Goal: Task Accomplishment & Management: Complete application form

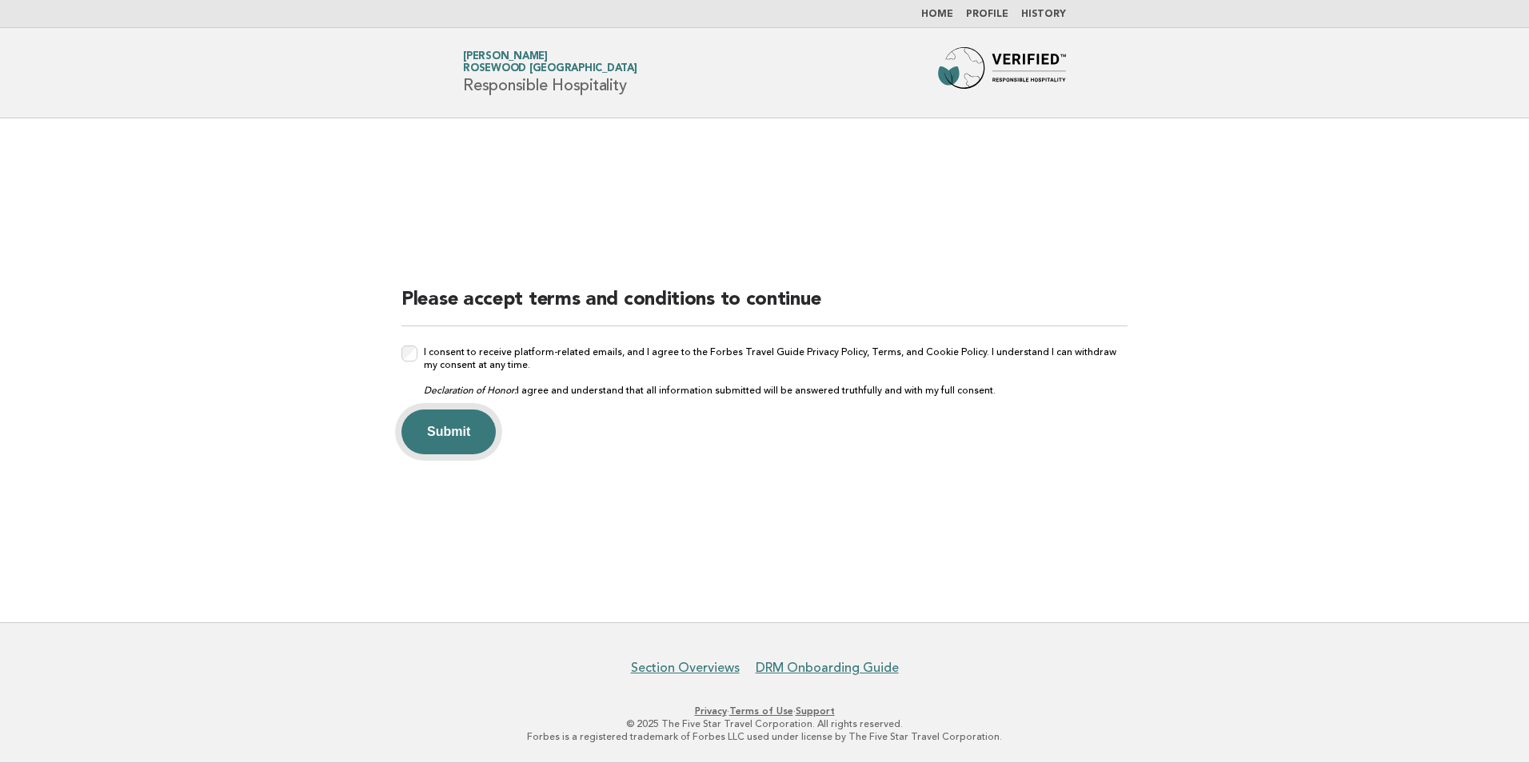
click at [437, 435] on button "Submit" at bounding box center [449, 432] width 94 height 45
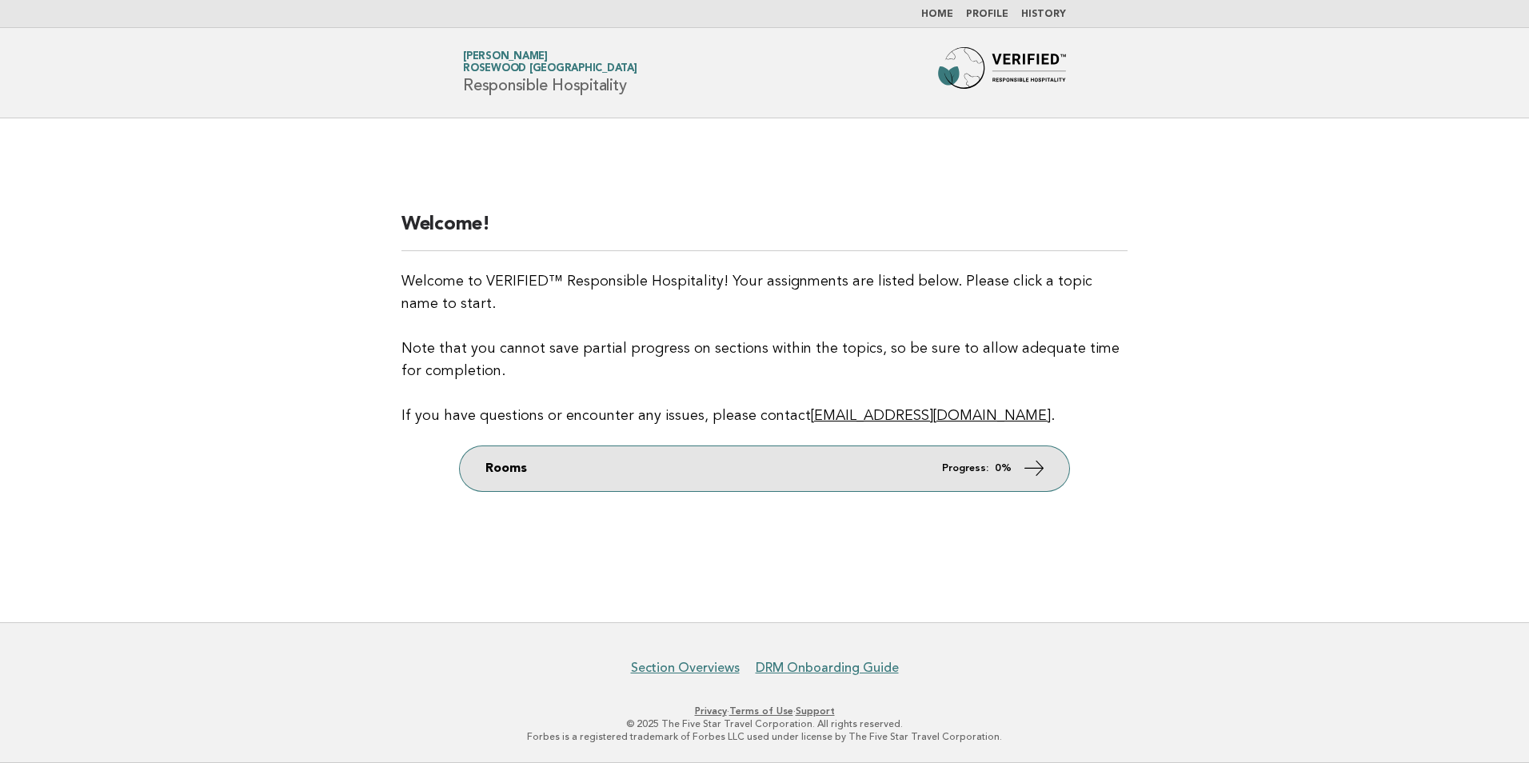
click at [906, 458] on link "Rooms Progress: 0%" at bounding box center [765, 468] width 610 height 45
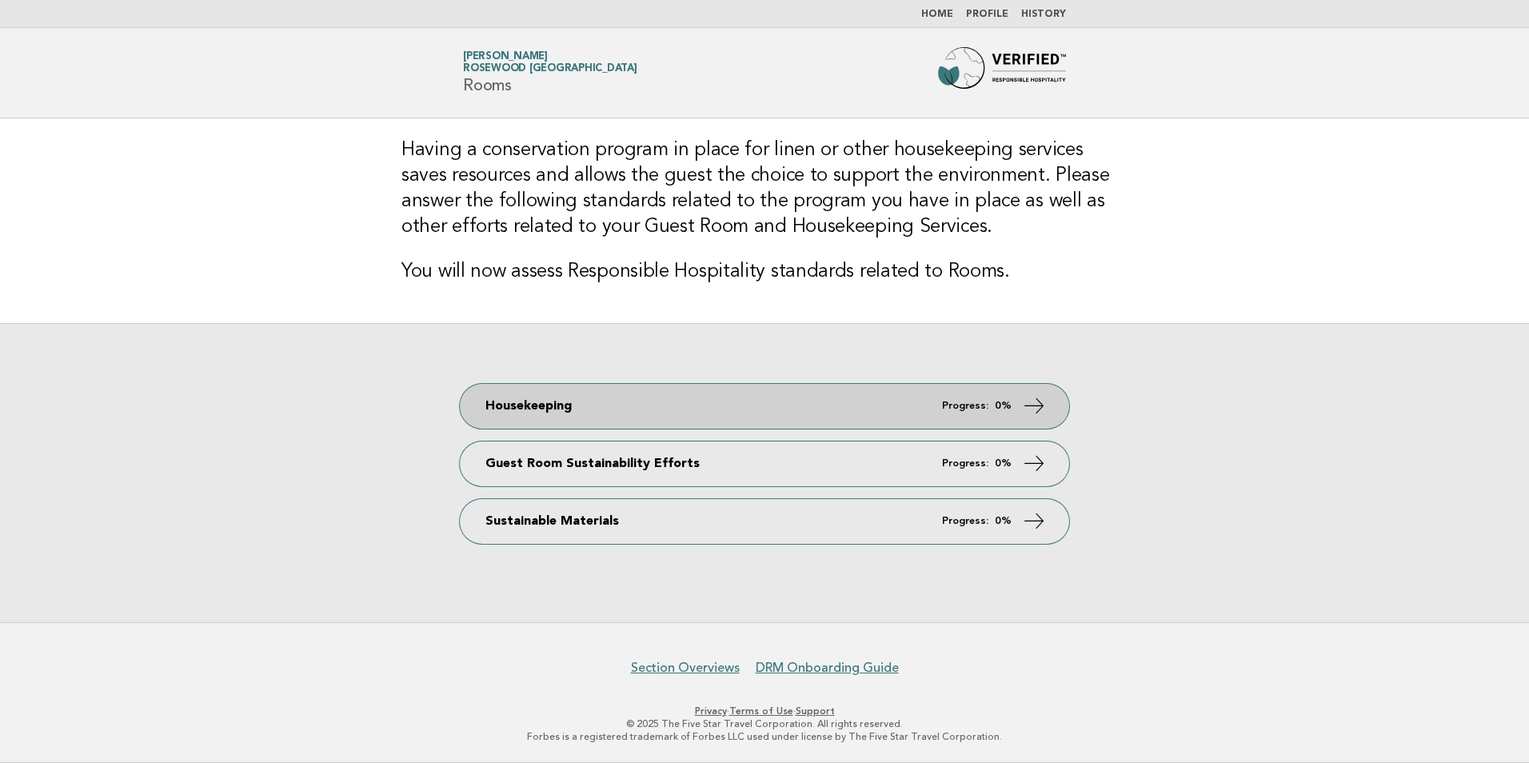
click at [846, 418] on link "Housekeeping Progress: 0%" at bounding box center [765, 406] width 610 height 45
click at [1035, 398] on icon at bounding box center [1034, 405] width 23 height 23
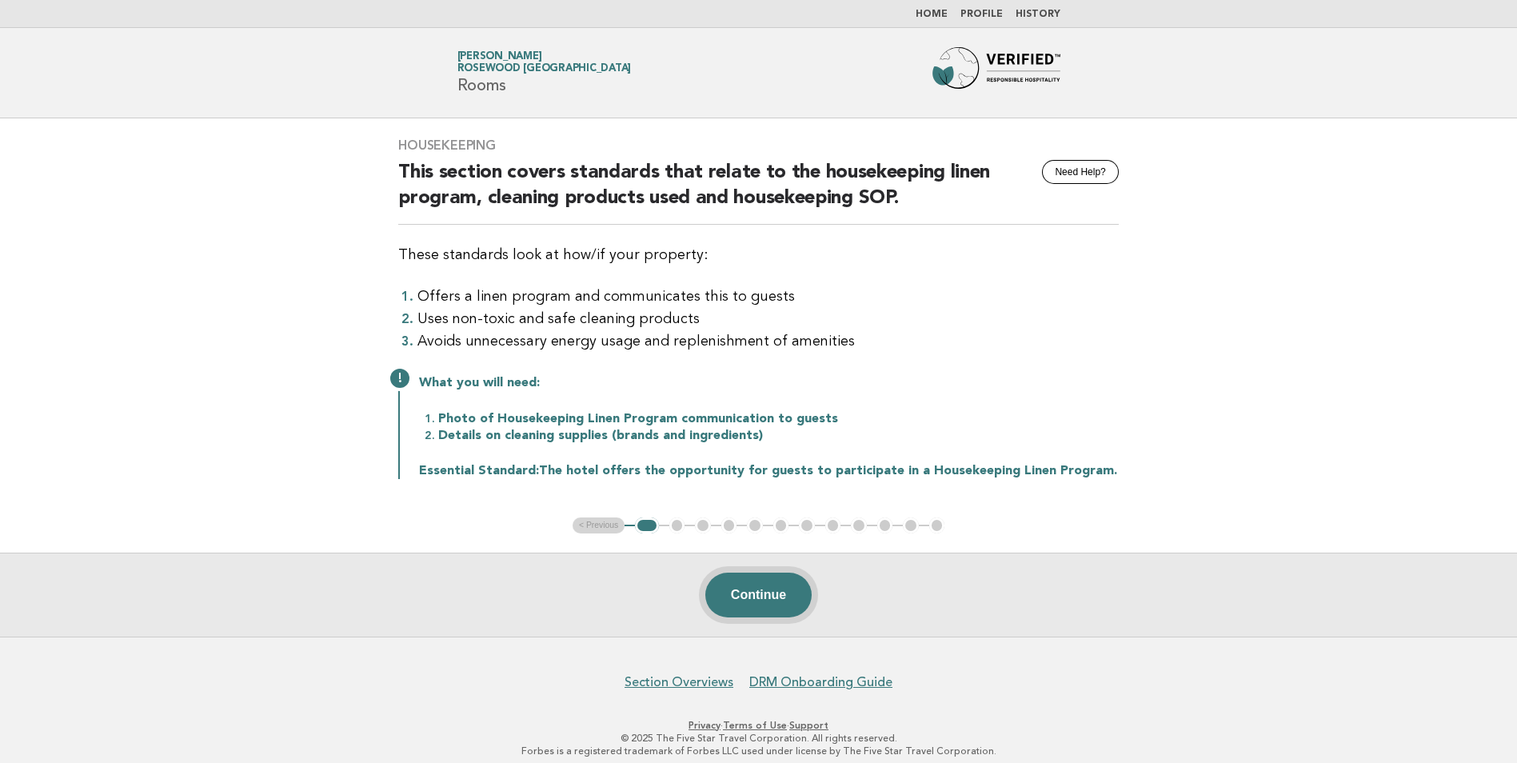
click at [756, 601] on button "Continue" at bounding box center [759, 595] width 106 height 45
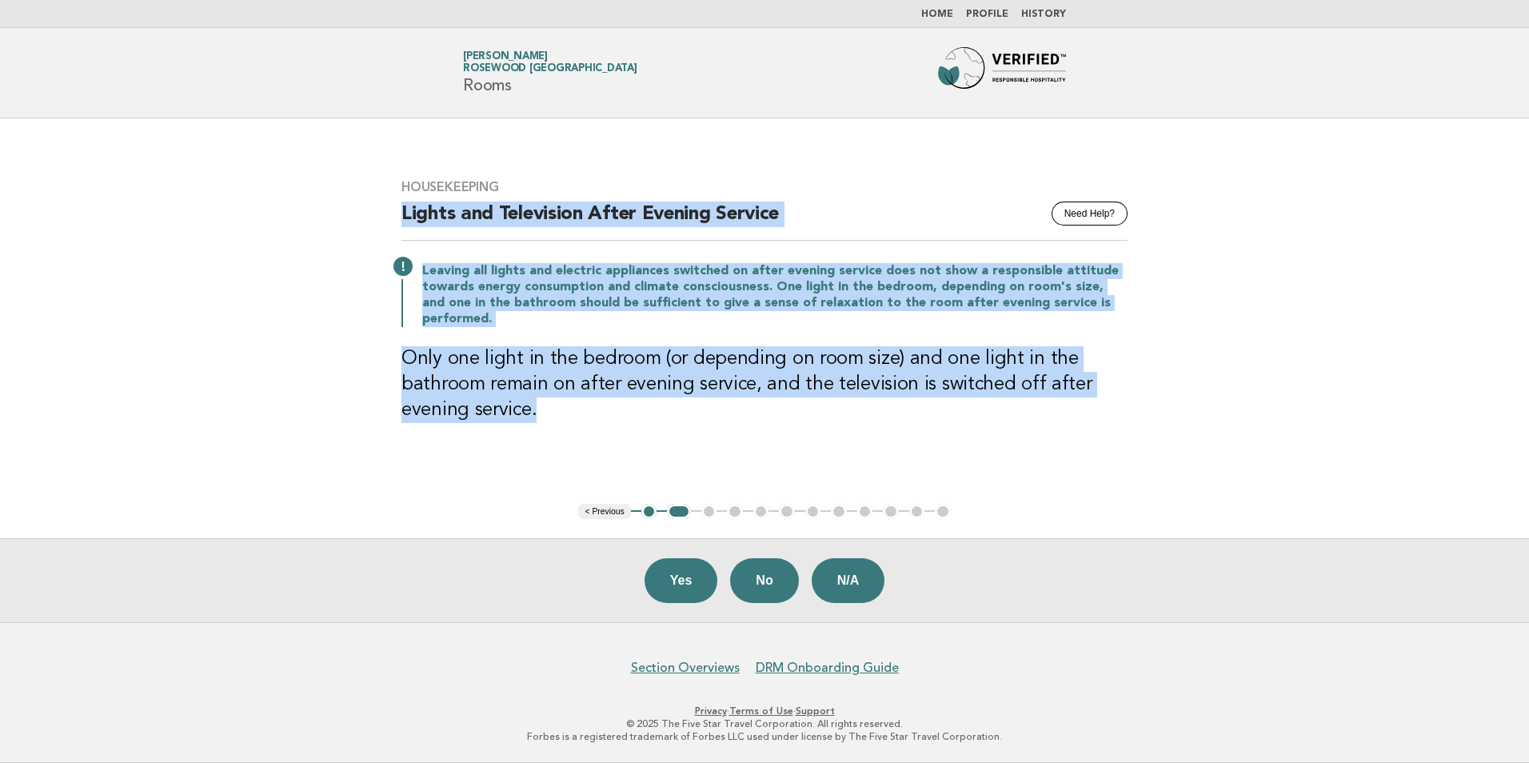
drag, startPoint x: 550, startPoint y: 410, endPoint x: 382, endPoint y: 221, distance: 252.7
click at [382, 221] on div "Housekeeping Need Help? Lights and Television After Evening Service Leaving all…" at bounding box center [764, 311] width 765 height 302
click at [308, 422] on main "Housekeeping Need Help? Lights and Television After Evening Service Leaving all…" at bounding box center [764, 370] width 1529 height 504
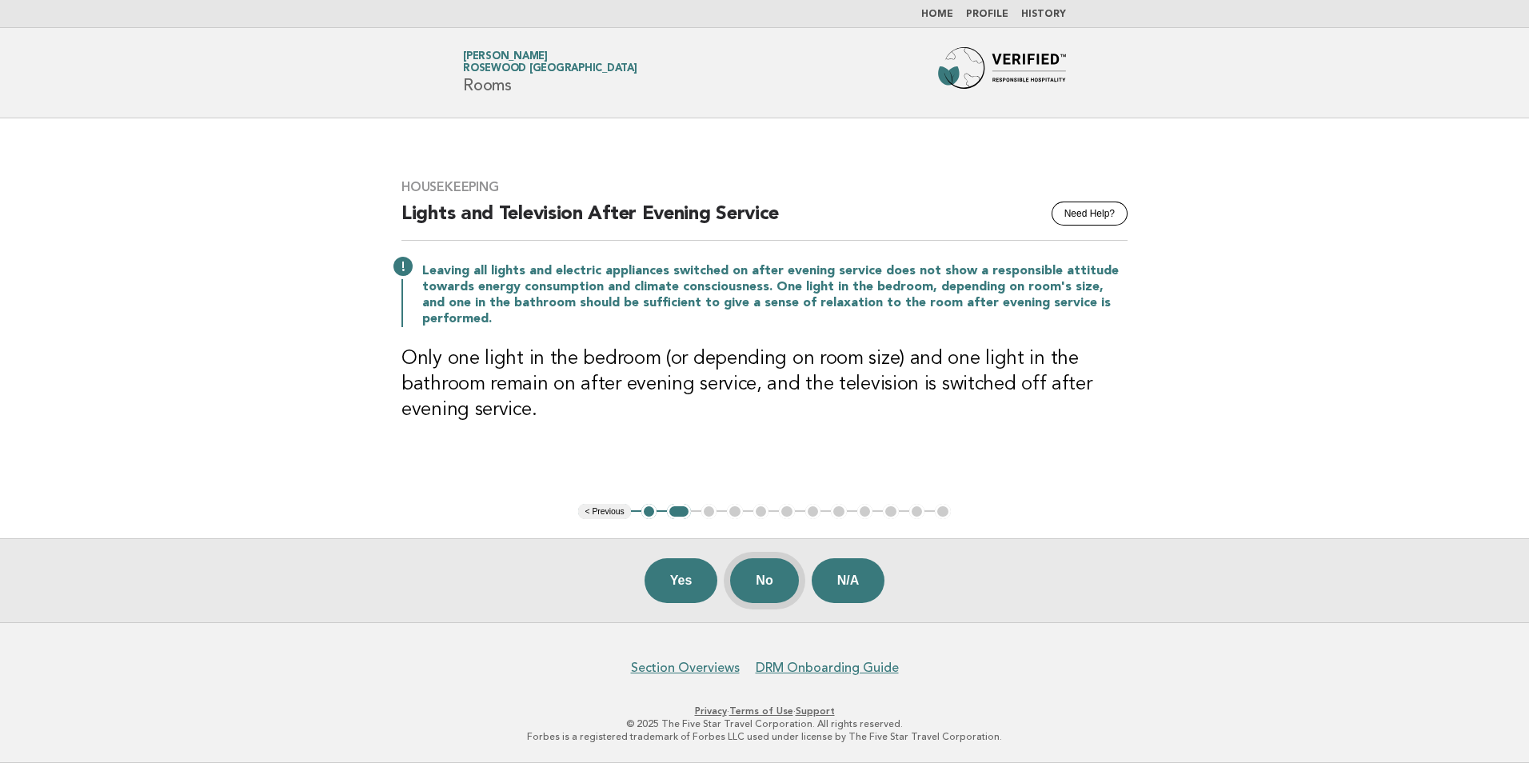
click at [770, 590] on button "No" at bounding box center [764, 580] width 68 height 45
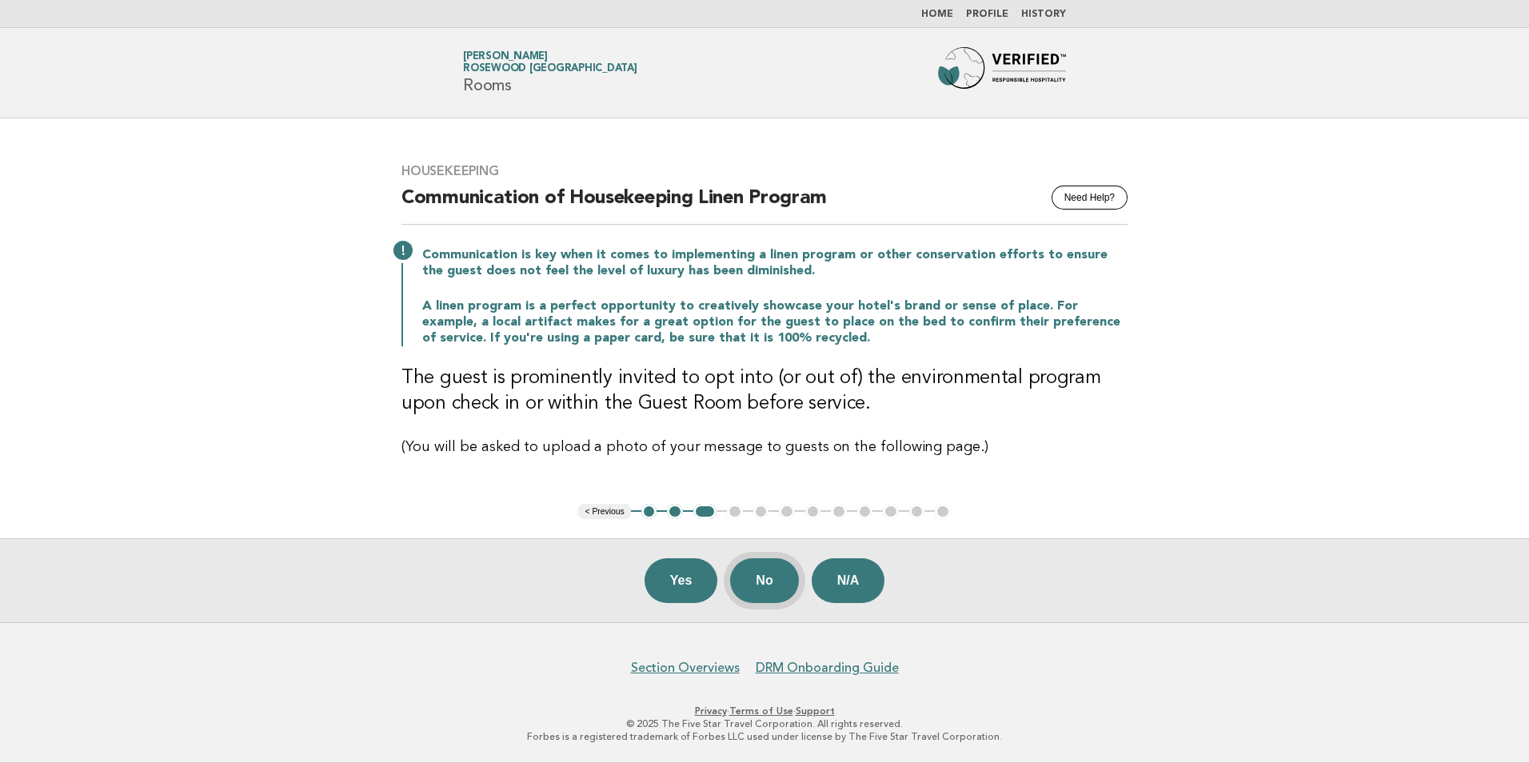
click at [763, 585] on button "No" at bounding box center [764, 580] width 68 height 45
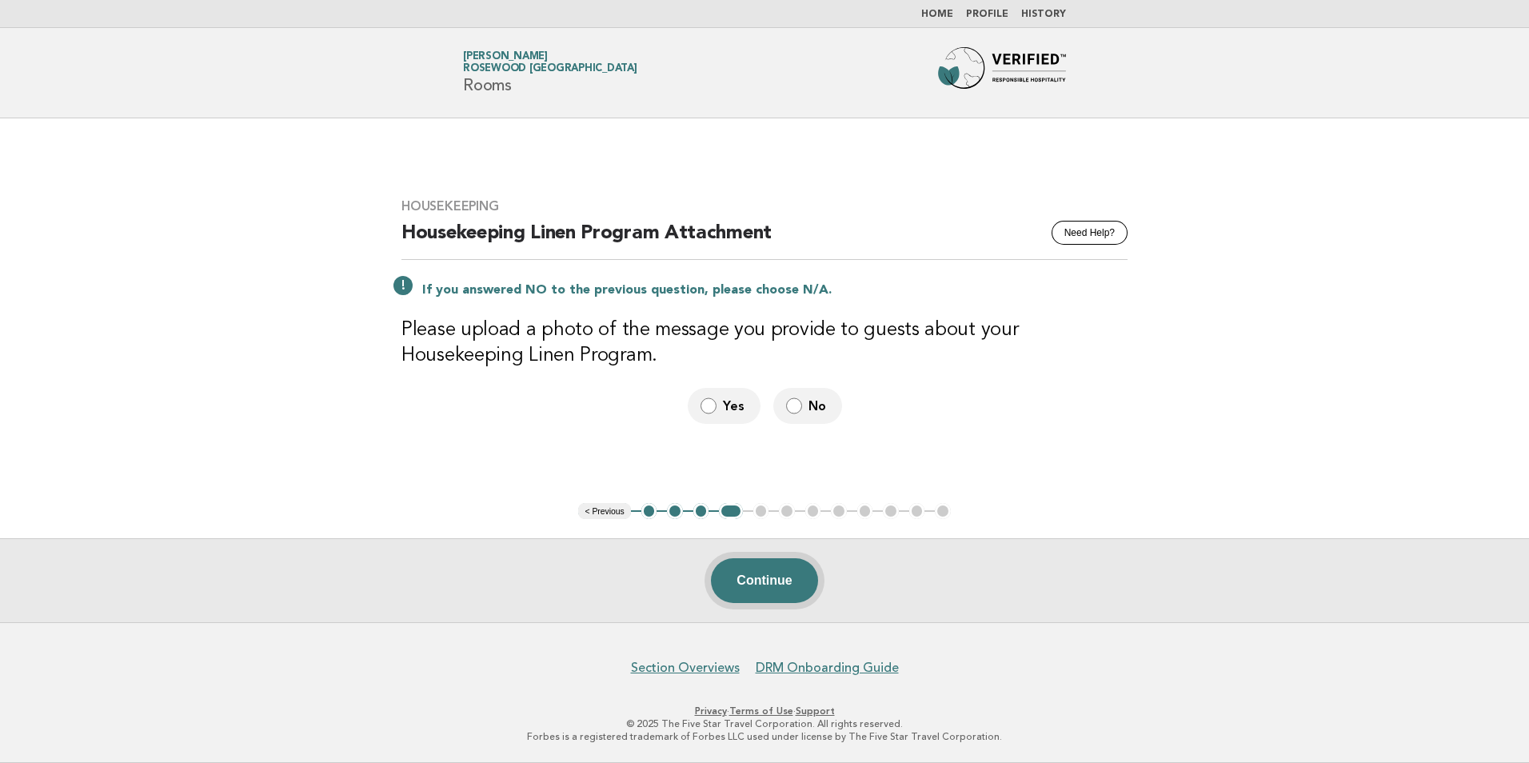
click at [778, 581] on button "Continue" at bounding box center [764, 580] width 106 height 45
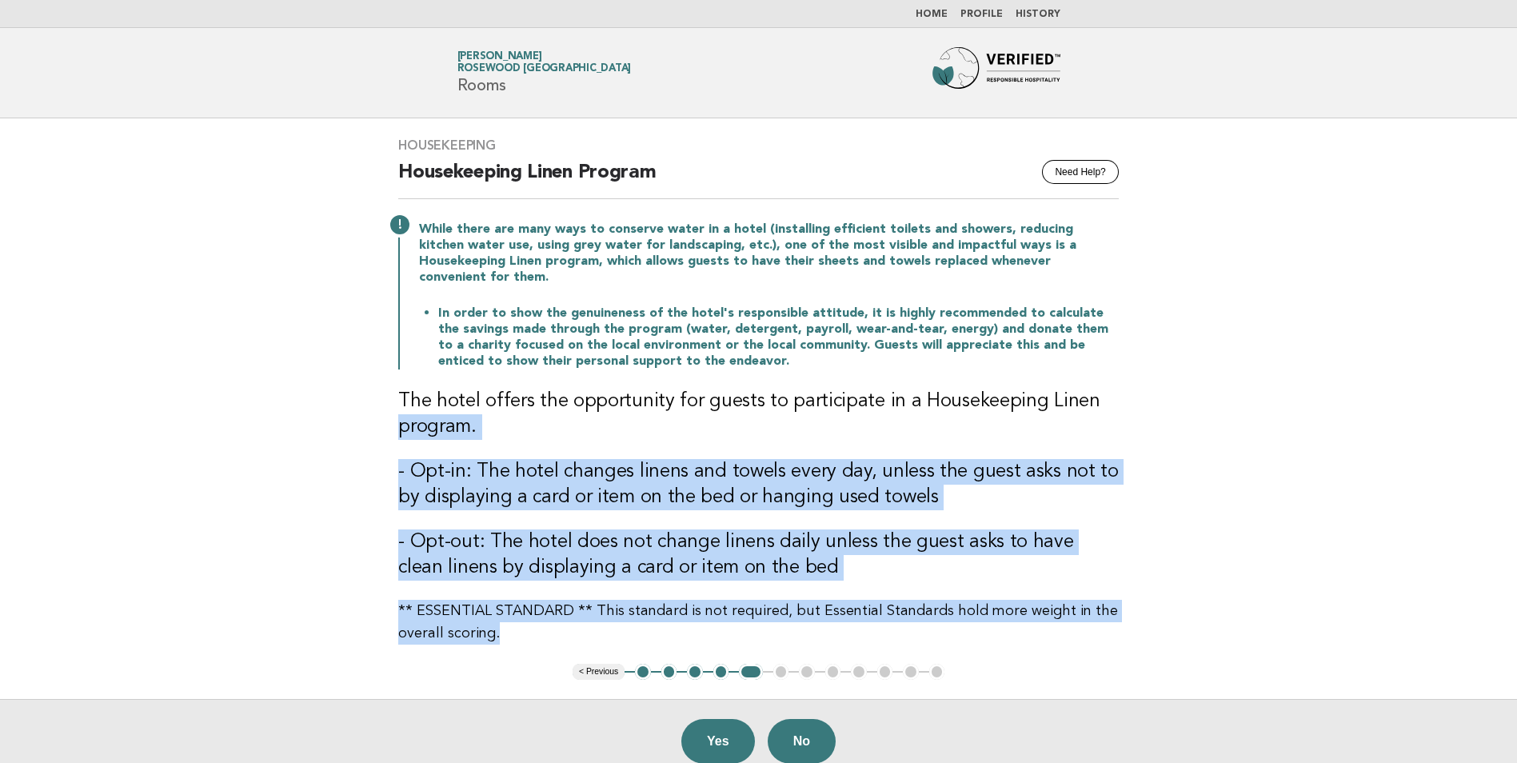
drag, startPoint x: 506, startPoint y: 627, endPoint x: 394, endPoint y: 400, distance: 252.9
click at [394, 400] on div "Housekeeping Need Help? Housekeeping Linen Program While there are many ways to…" at bounding box center [758, 391] width 759 height 546
click at [483, 600] on p "** ESSENTIAL STANDARD ** This standard is not required, but Essential Standards…" at bounding box center [758, 622] width 721 height 45
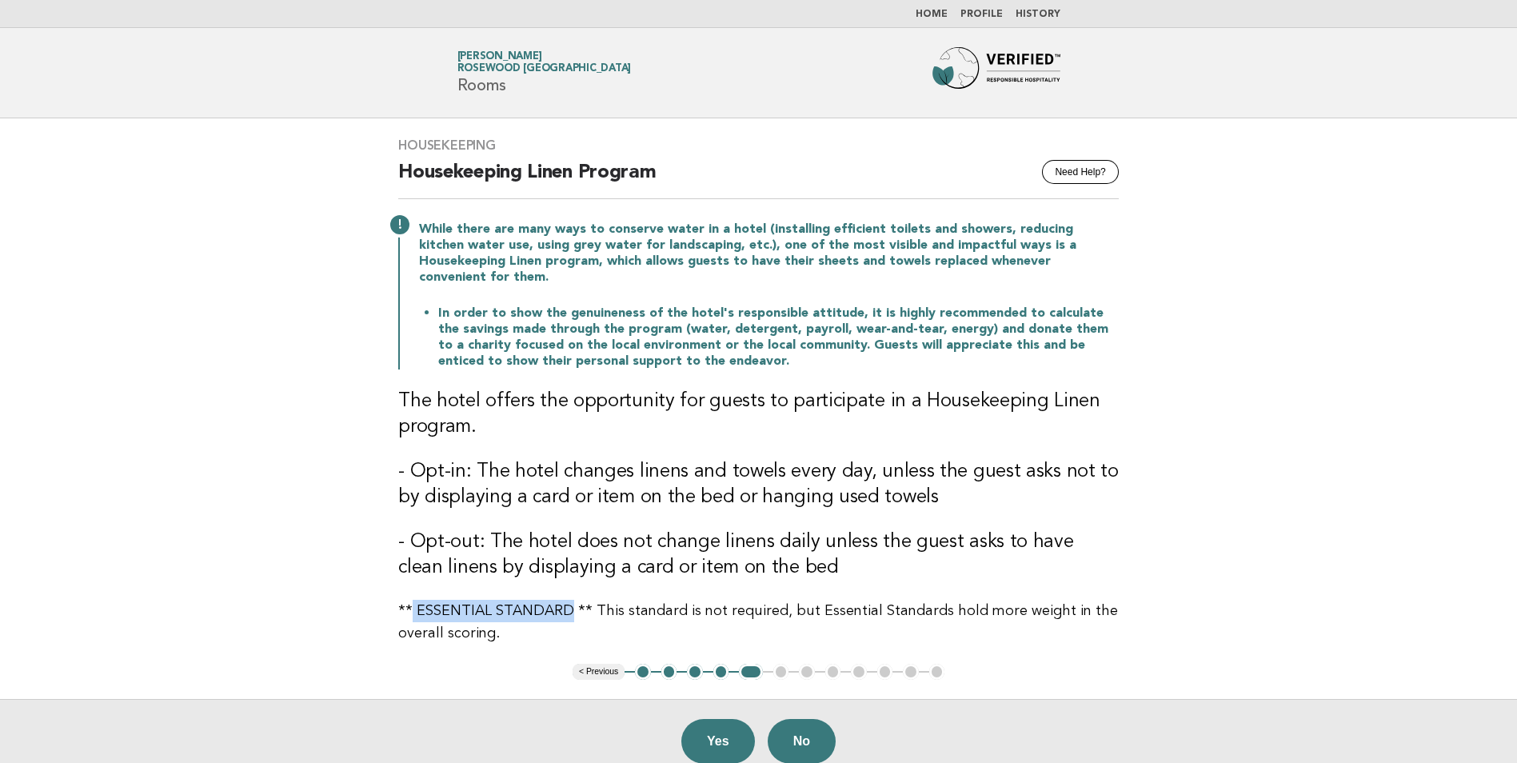
drag, startPoint x: 562, startPoint y: 591, endPoint x: 406, endPoint y: 597, distance: 156.1
click at [406, 600] on p "** ESSENTIAL STANDARD ** This standard is not required, but Essential Standards…" at bounding box center [758, 622] width 721 height 45
click at [634, 490] on h3 "- Opt-in: The hotel changes linens and towels every day, unless the guest asks …" at bounding box center [758, 484] width 721 height 51
click at [698, 727] on button "Yes" at bounding box center [719, 741] width 74 height 45
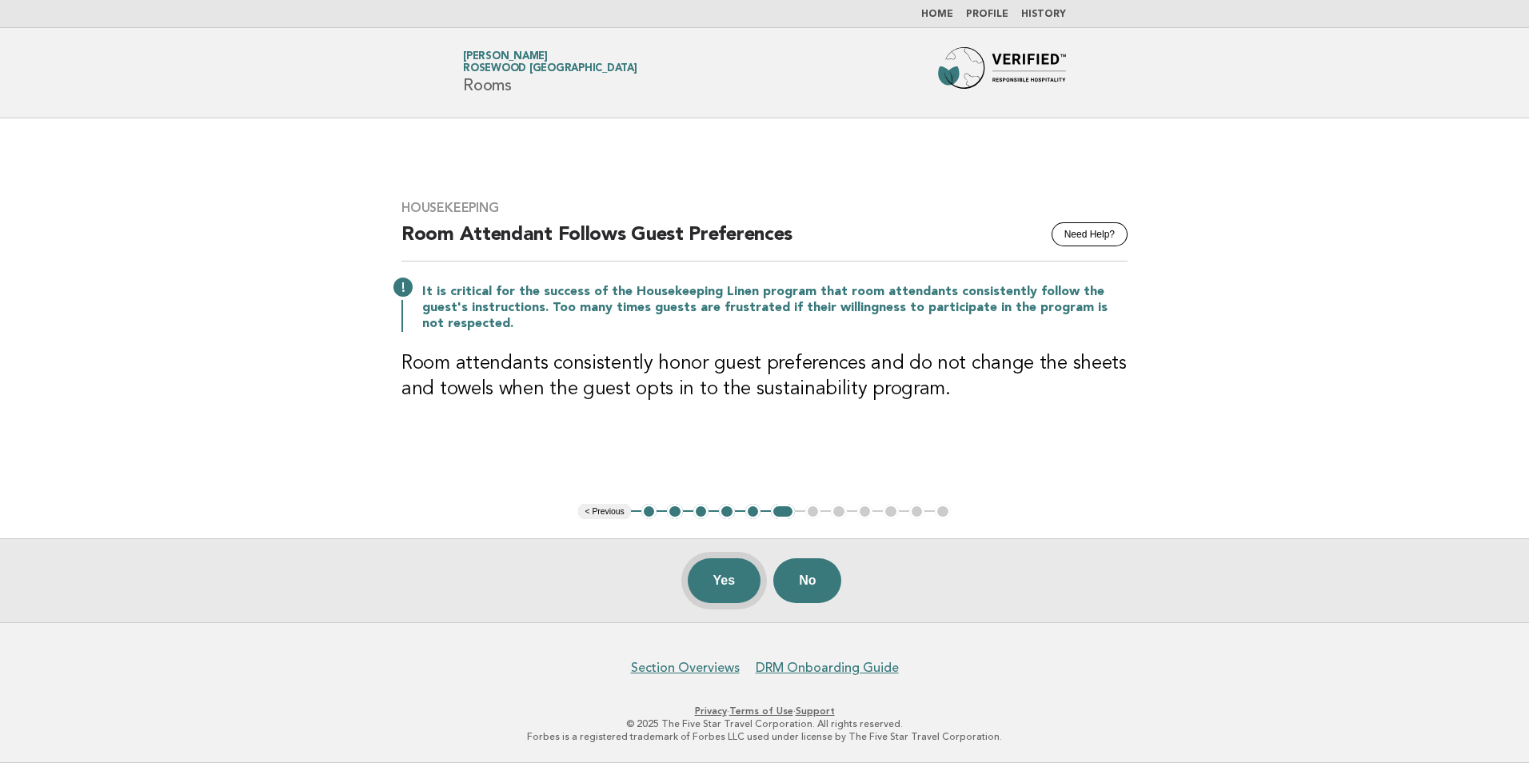
click at [713, 587] on button "Yes" at bounding box center [725, 580] width 74 height 45
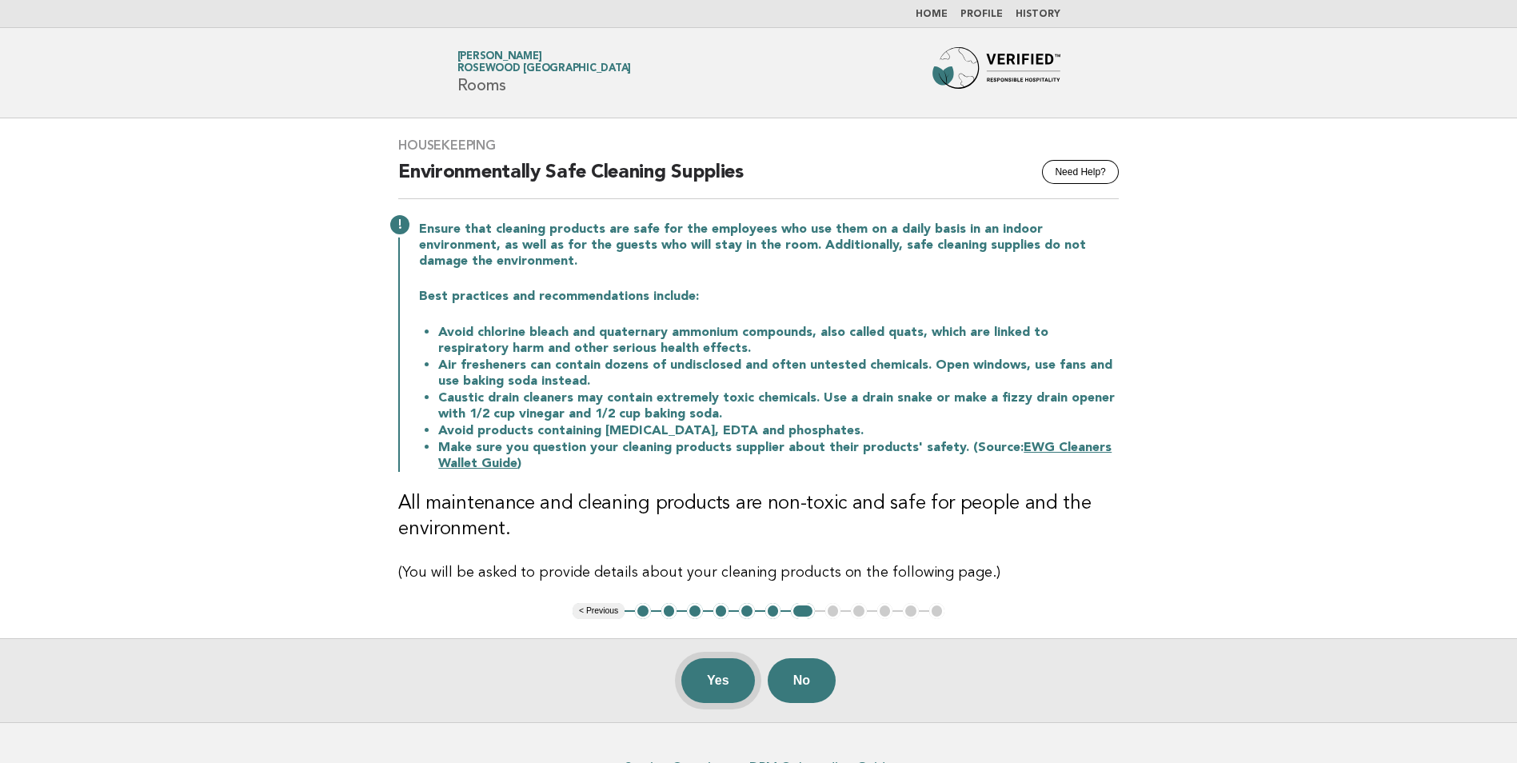
click at [718, 682] on button "Yes" at bounding box center [719, 680] width 74 height 45
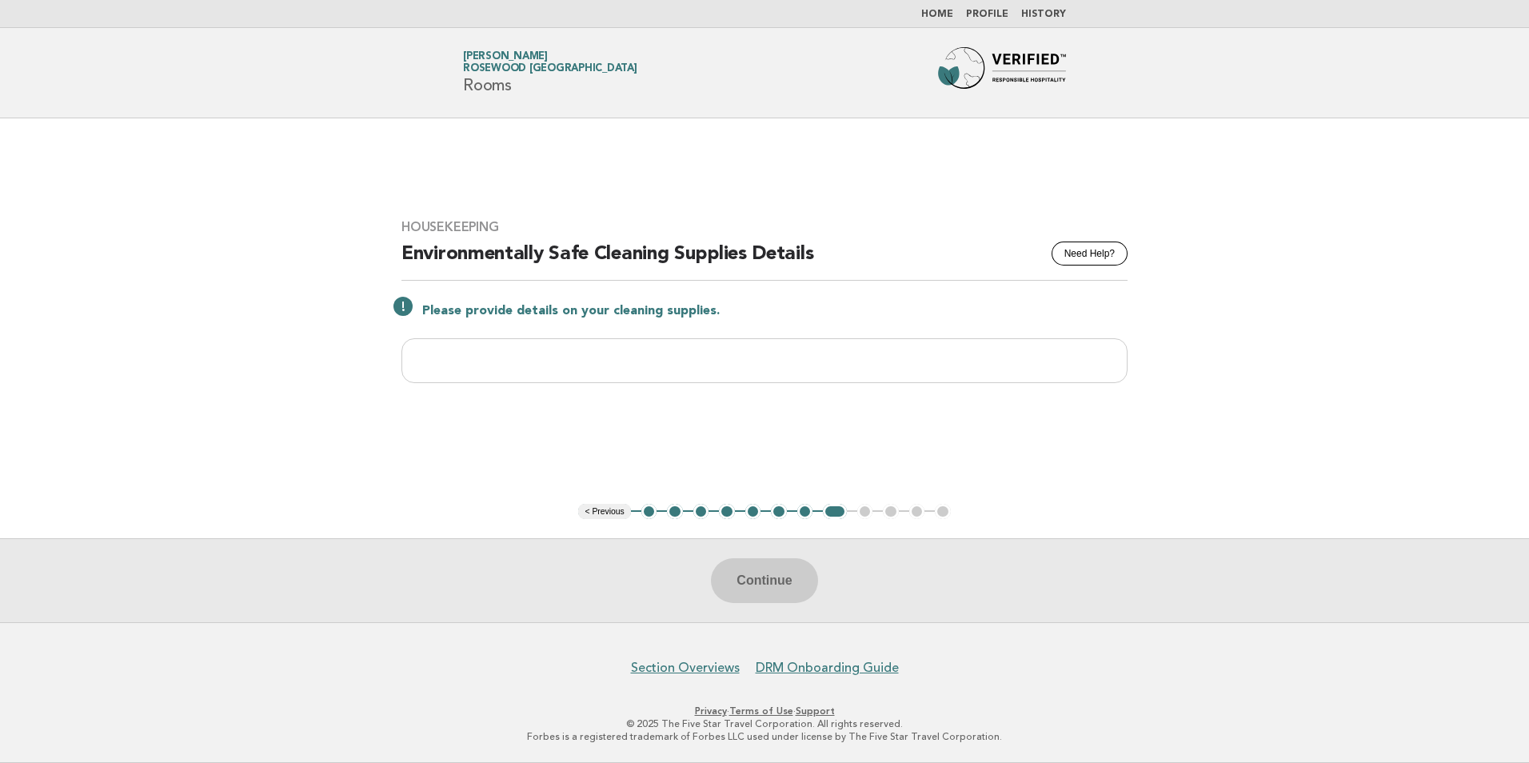
click at [792, 590] on div "Continue" at bounding box center [764, 580] width 1529 height 84
click at [805, 518] on button "7" at bounding box center [806, 512] width 16 height 16
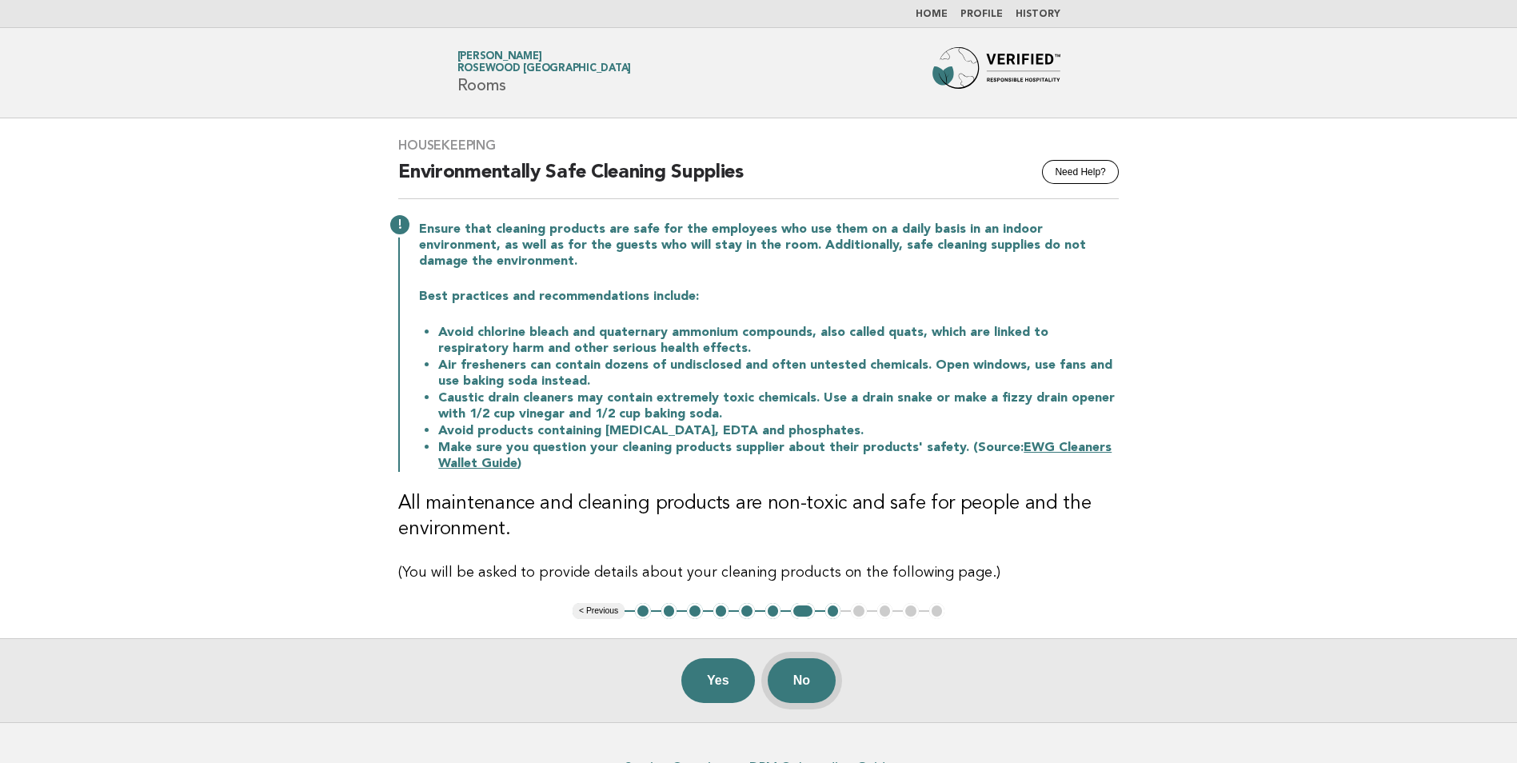
click at [798, 683] on button "No" at bounding box center [802, 680] width 68 height 45
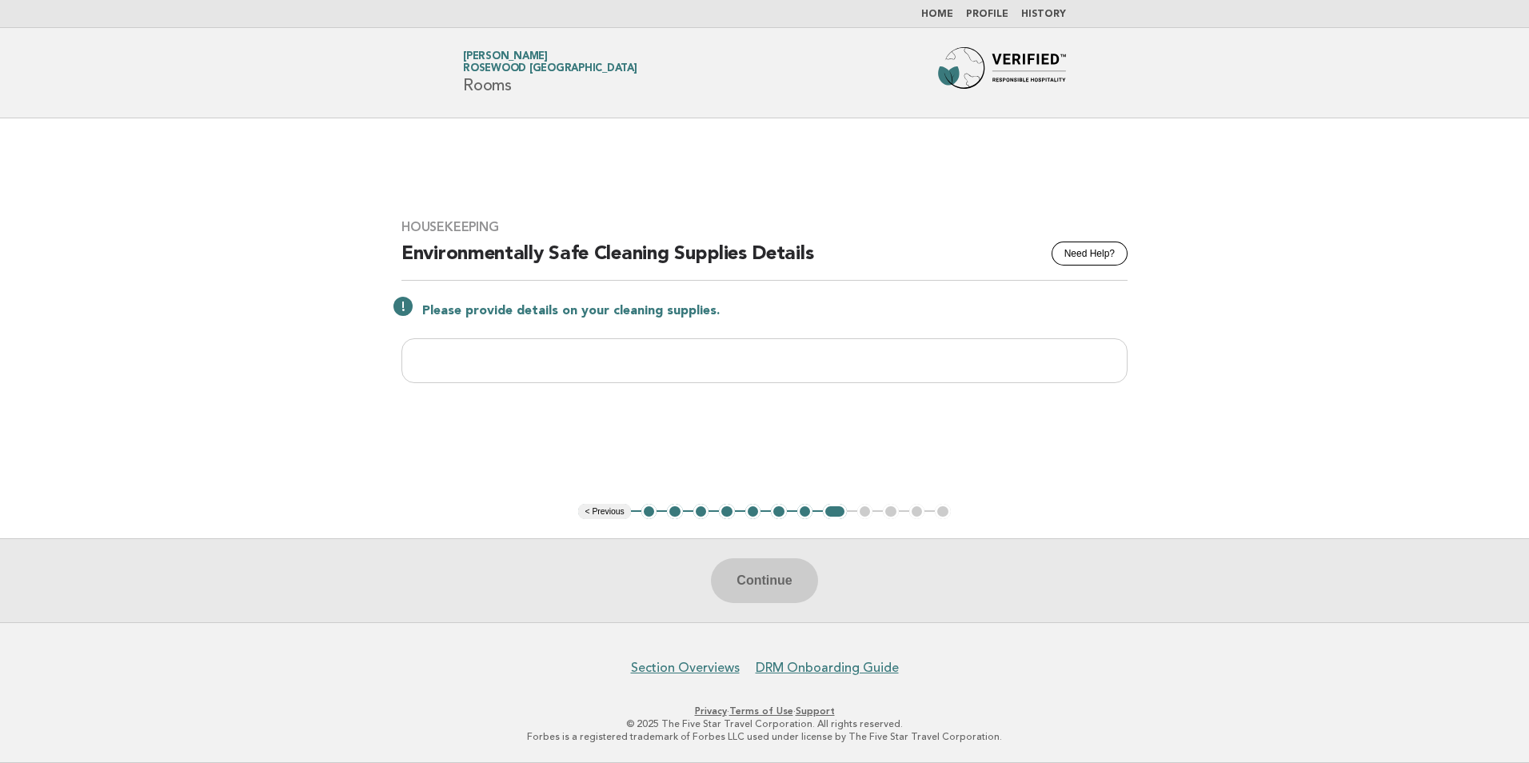
click at [770, 582] on div "Continue" at bounding box center [764, 580] width 1529 height 84
click at [865, 512] on ul "< Previous 1 2 3 4 5 6 7 8 9 10 11 12" at bounding box center [764, 512] width 372 height 16
drag, startPoint x: 679, startPoint y: 383, endPoint x: 682, endPoint y: 368, distance: 15.5
click at [679, 383] on input "text" at bounding box center [765, 360] width 726 height 45
type input "***"
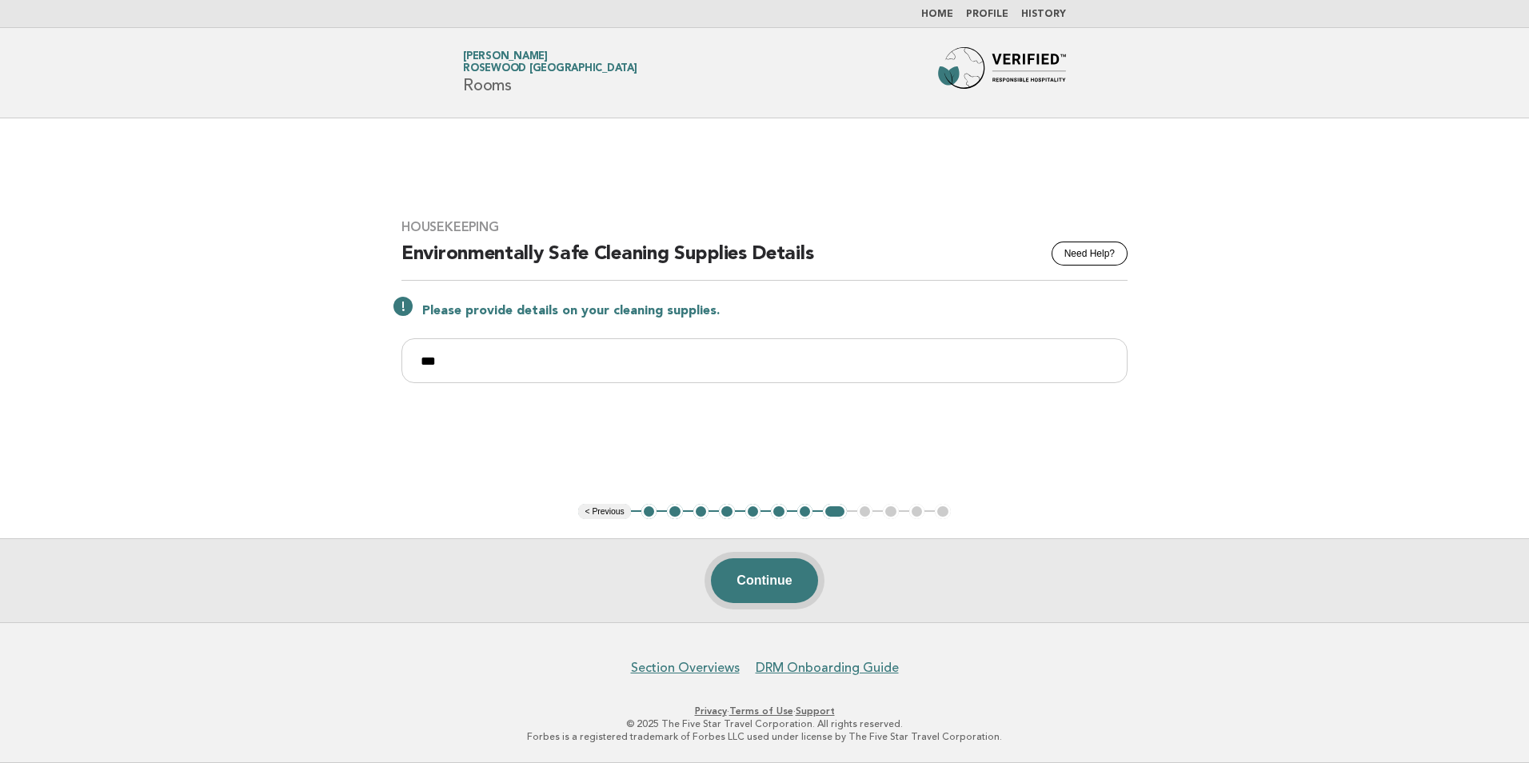
click at [778, 579] on button "Continue" at bounding box center [764, 580] width 106 height 45
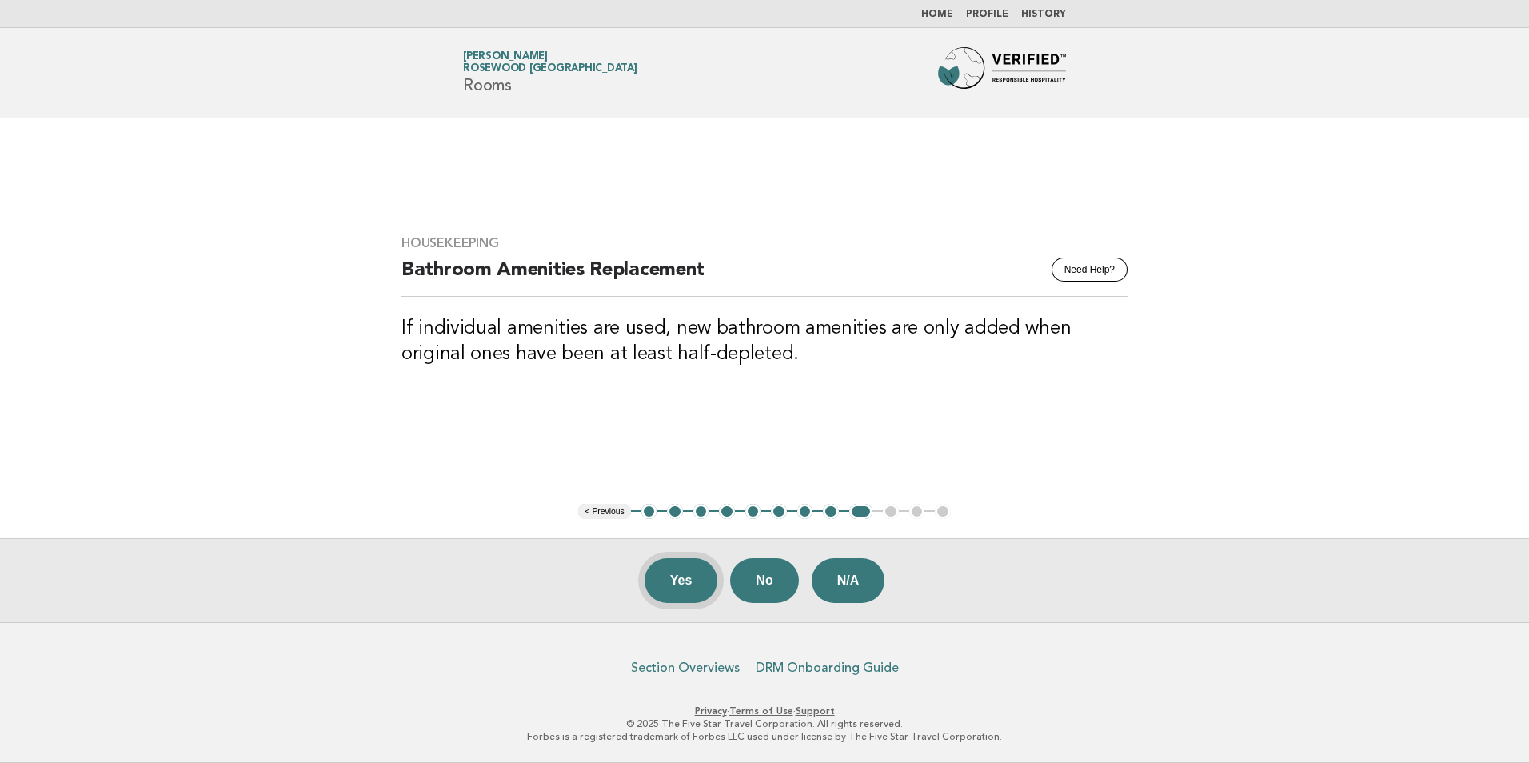
click at [680, 575] on button "Yes" at bounding box center [682, 580] width 74 height 45
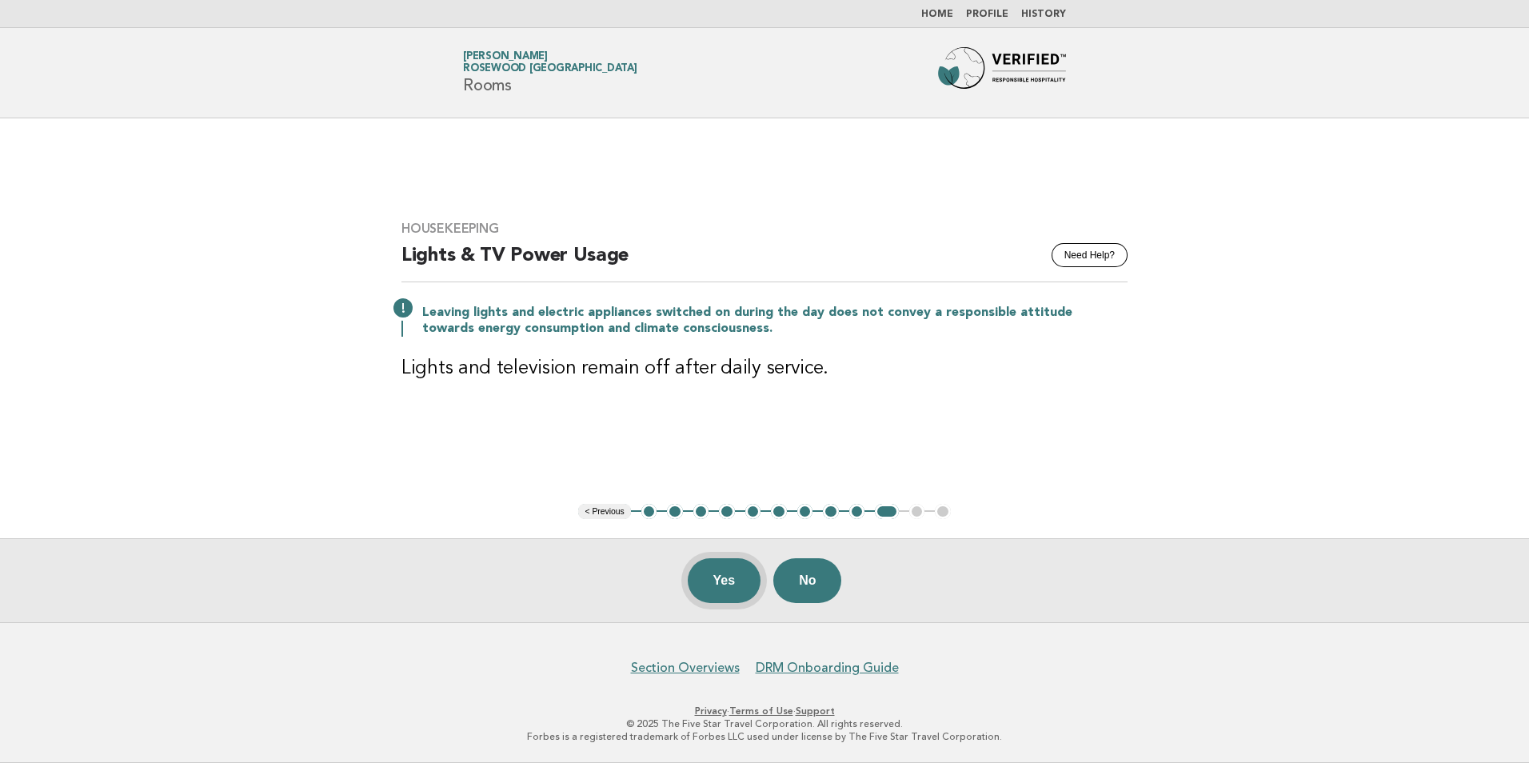
click at [713, 583] on button "Yes" at bounding box center [725, 580] width 74 height 45
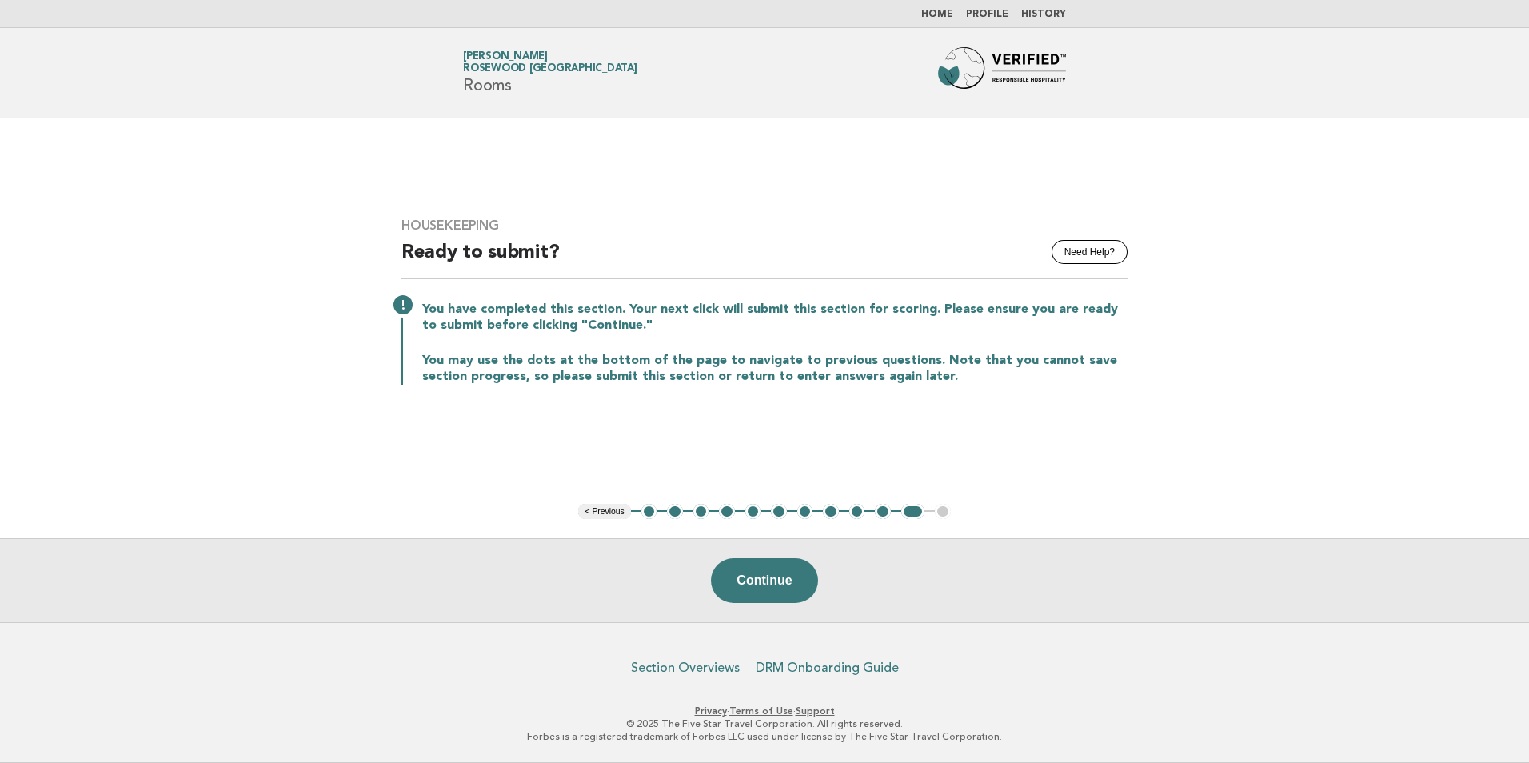
click at [945, 16] on link "Home" at bounding box center [938, 15] width 32 height 10
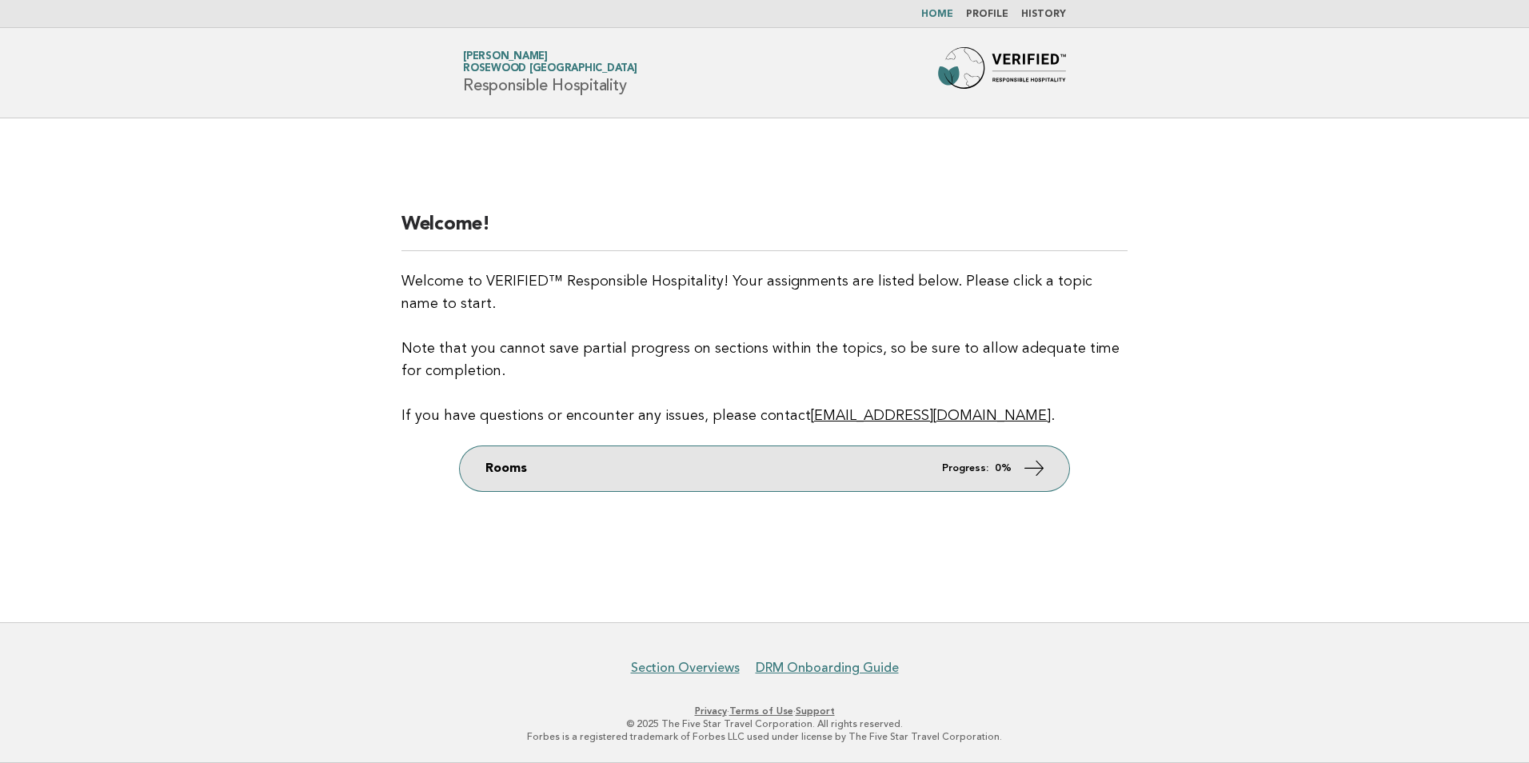
click at [1013, 465] on link "Rooms Progress: 0%" at bounding box center [765, 468] width 610 height 45
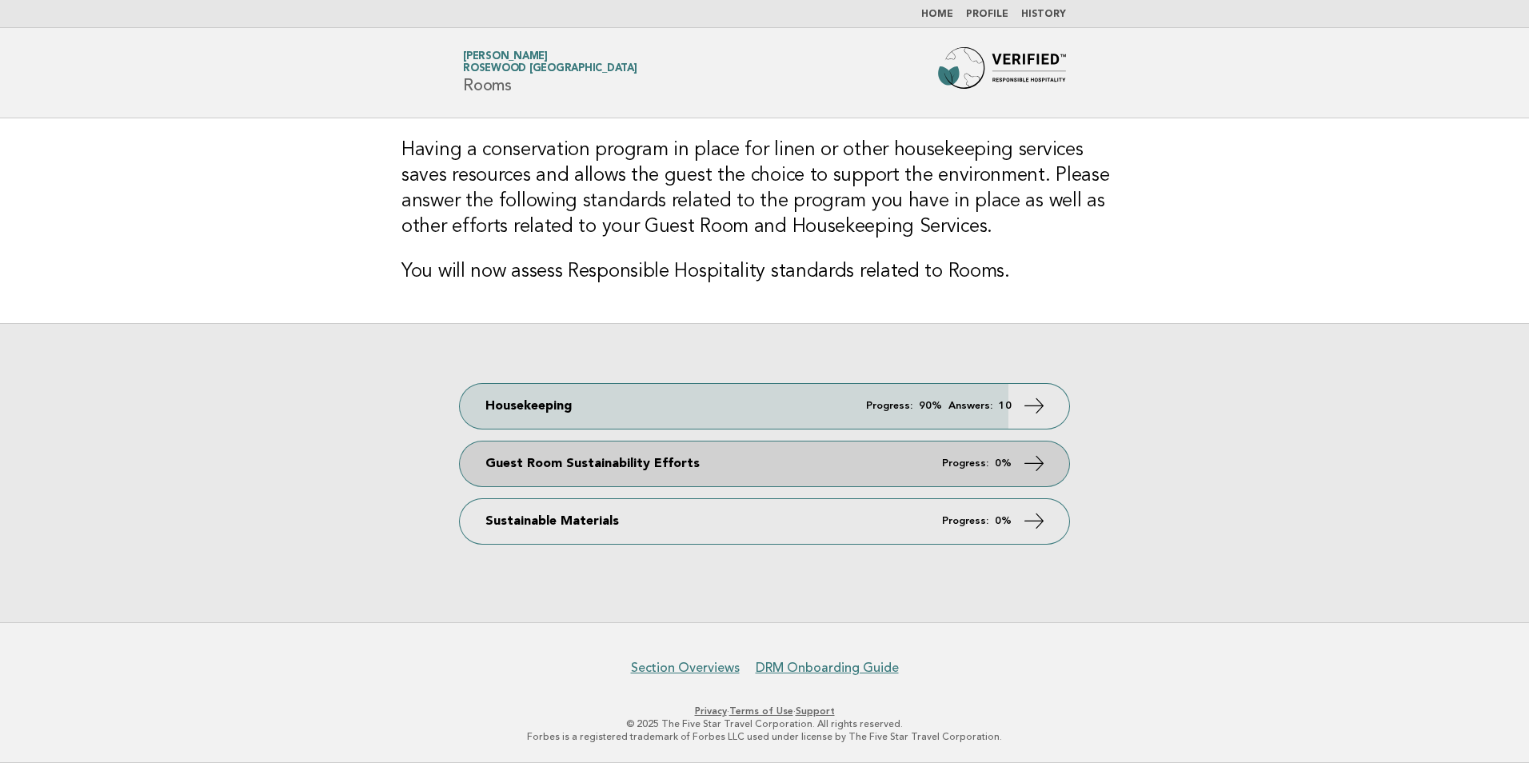
click at [1024, 460] on icon at bounding box center [1034, 462] width 23 height 23
click at [1038, 464] on icon at bounding box center [1034, 462] width 23 height 23
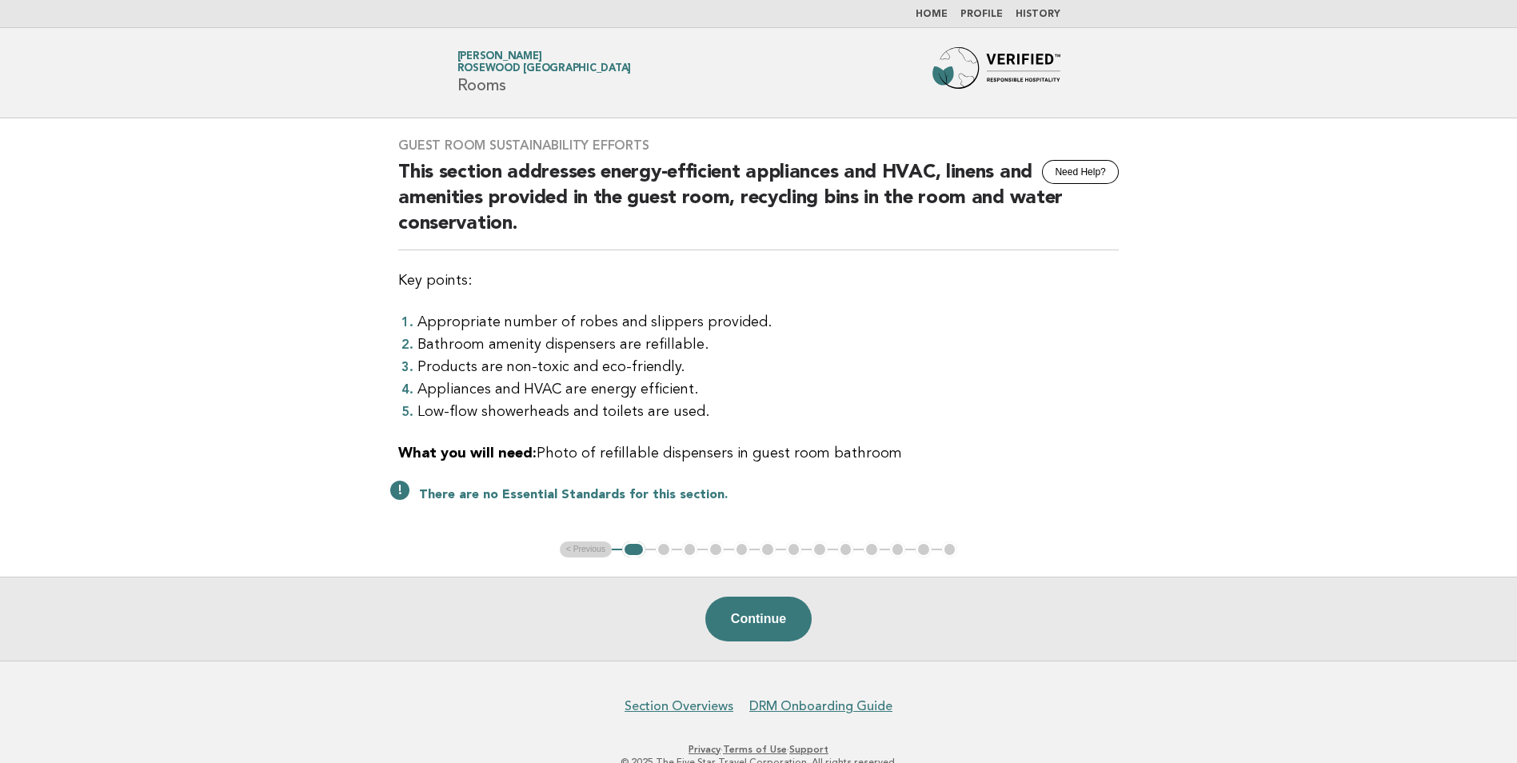
click at [1105, 390] on li "Appliances and HVAC are energy efficient." at bounding box center [769, 389] width 702 height 22
click at [761, 622] on button "Continue" at bounding box center [759, 619] width 106 height 45
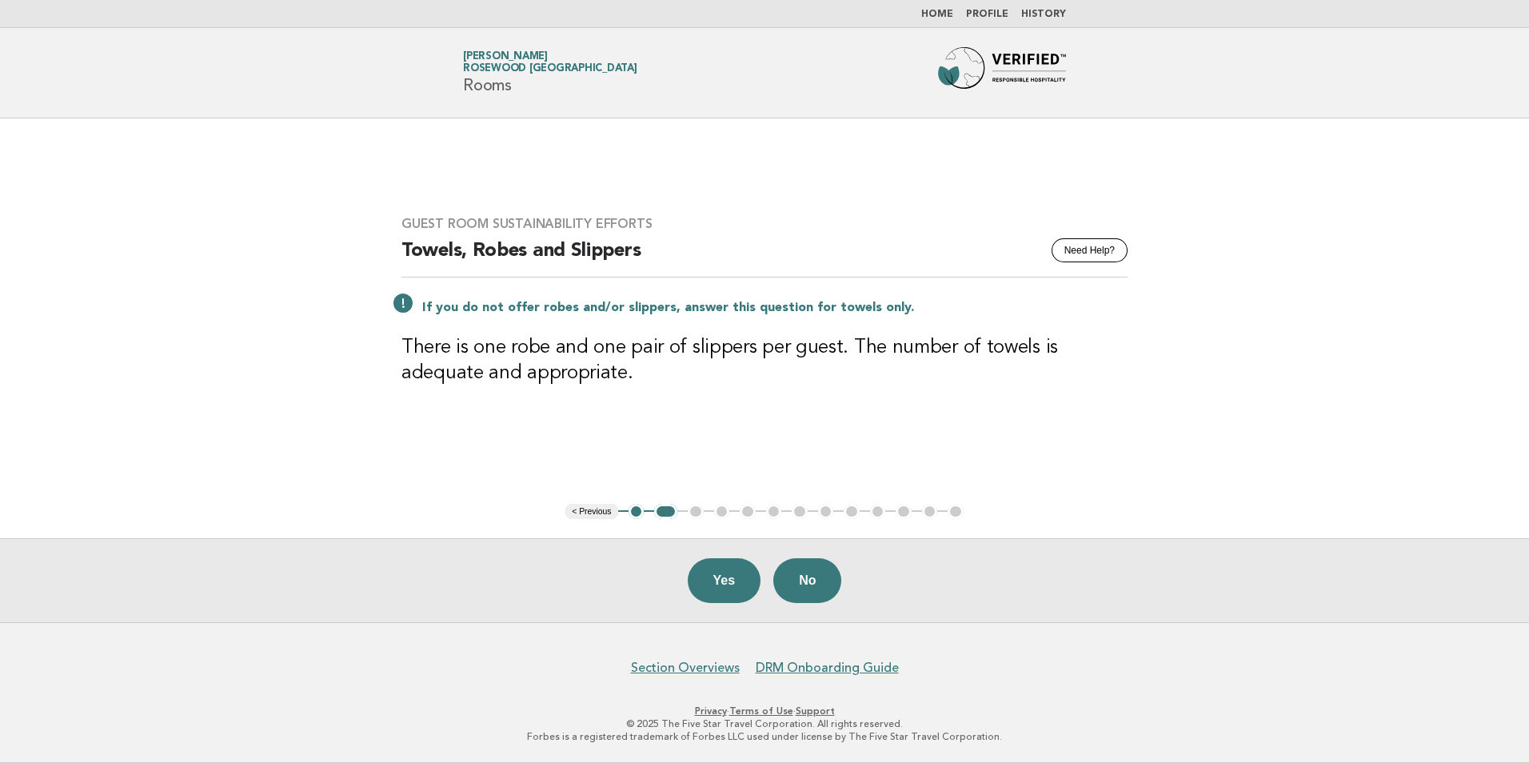
click at [713, 581] on button "Yes" at bounding box center [725, 580] width 74 height 45
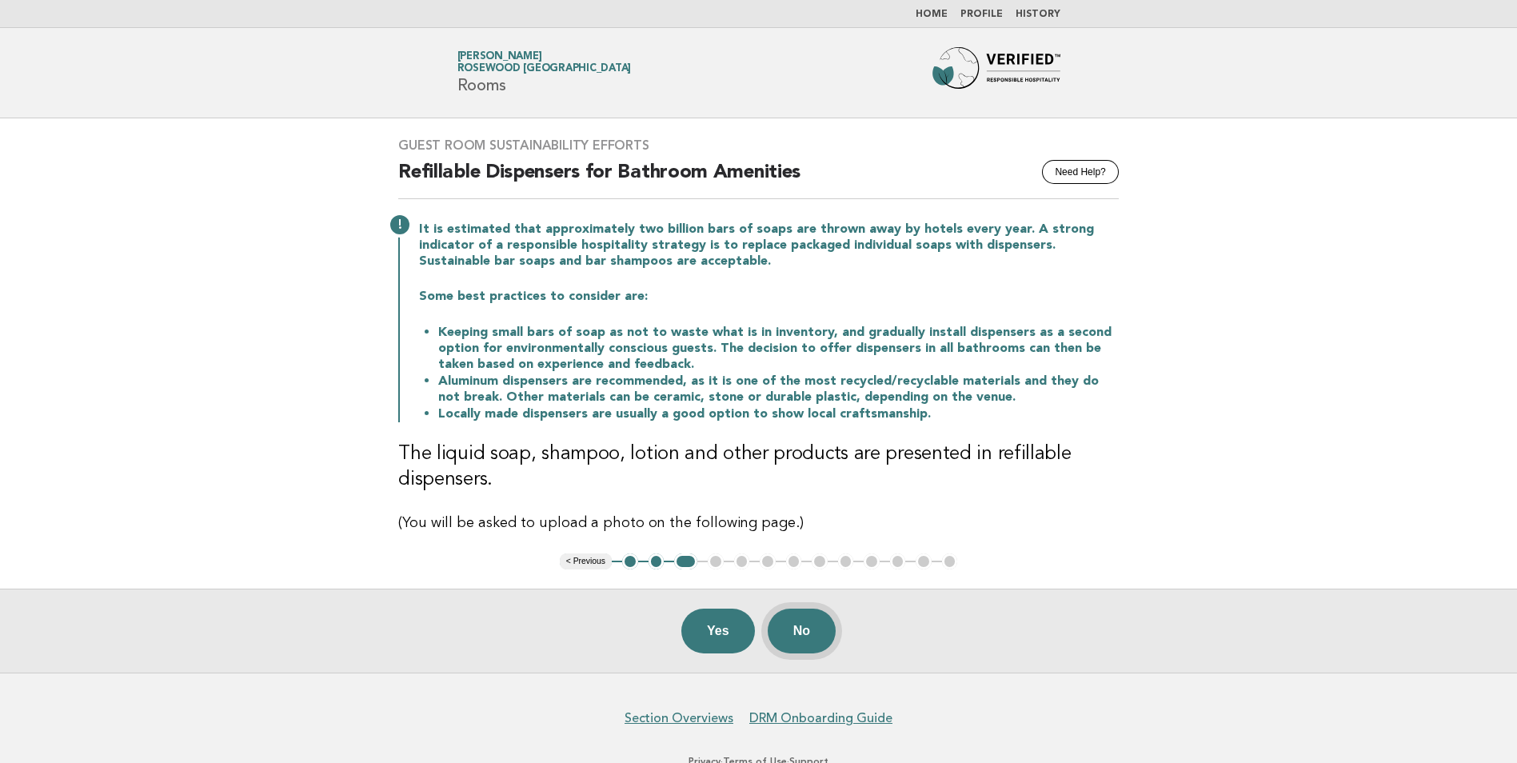
click at [794, 637] on button "No" at bounding box center [802, 631] width 68 height 45
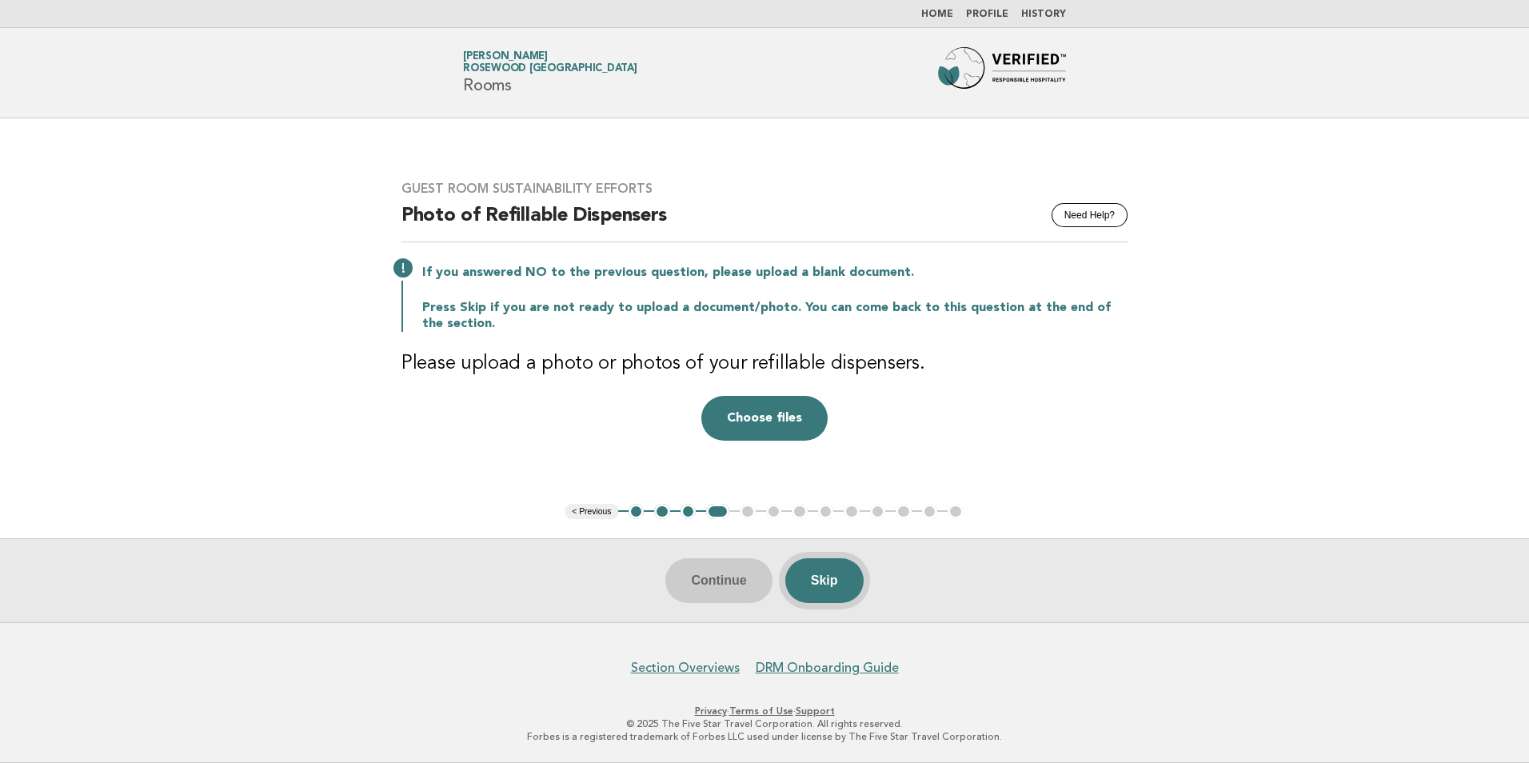
click at [827, 582] on button "Skip" at bounding box center [825, 580] width 78 height 45
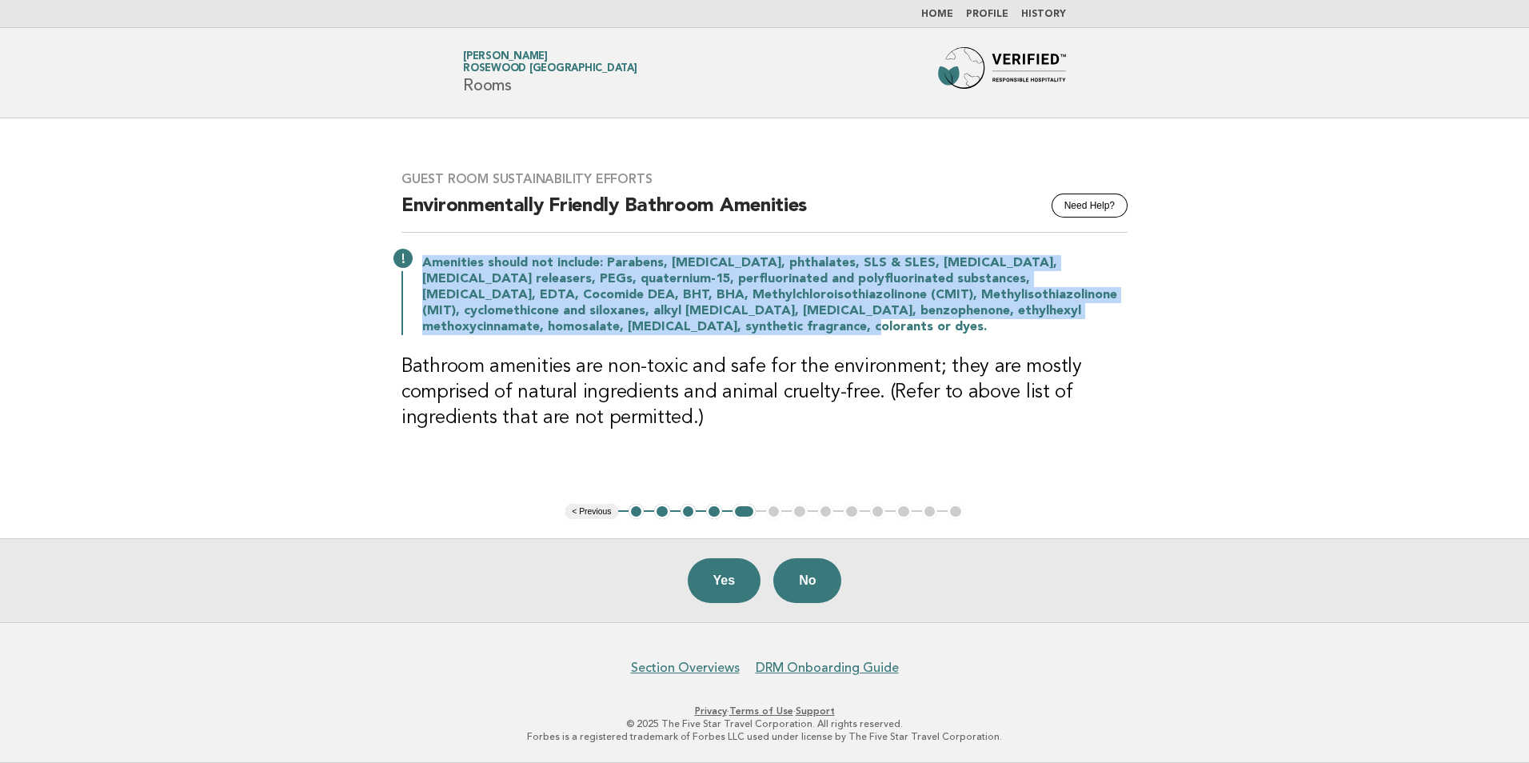
drag, startPoint x: 426, startPoint y: 262, endPoint x: 551, endPoint y: 326, distance: 140.2
click at [551, 326] on p "Amenities should not include: Parabens, triclosan, phthalates, SLS & SLES, form…" at bounding box center [775, 295] width 706 height 80
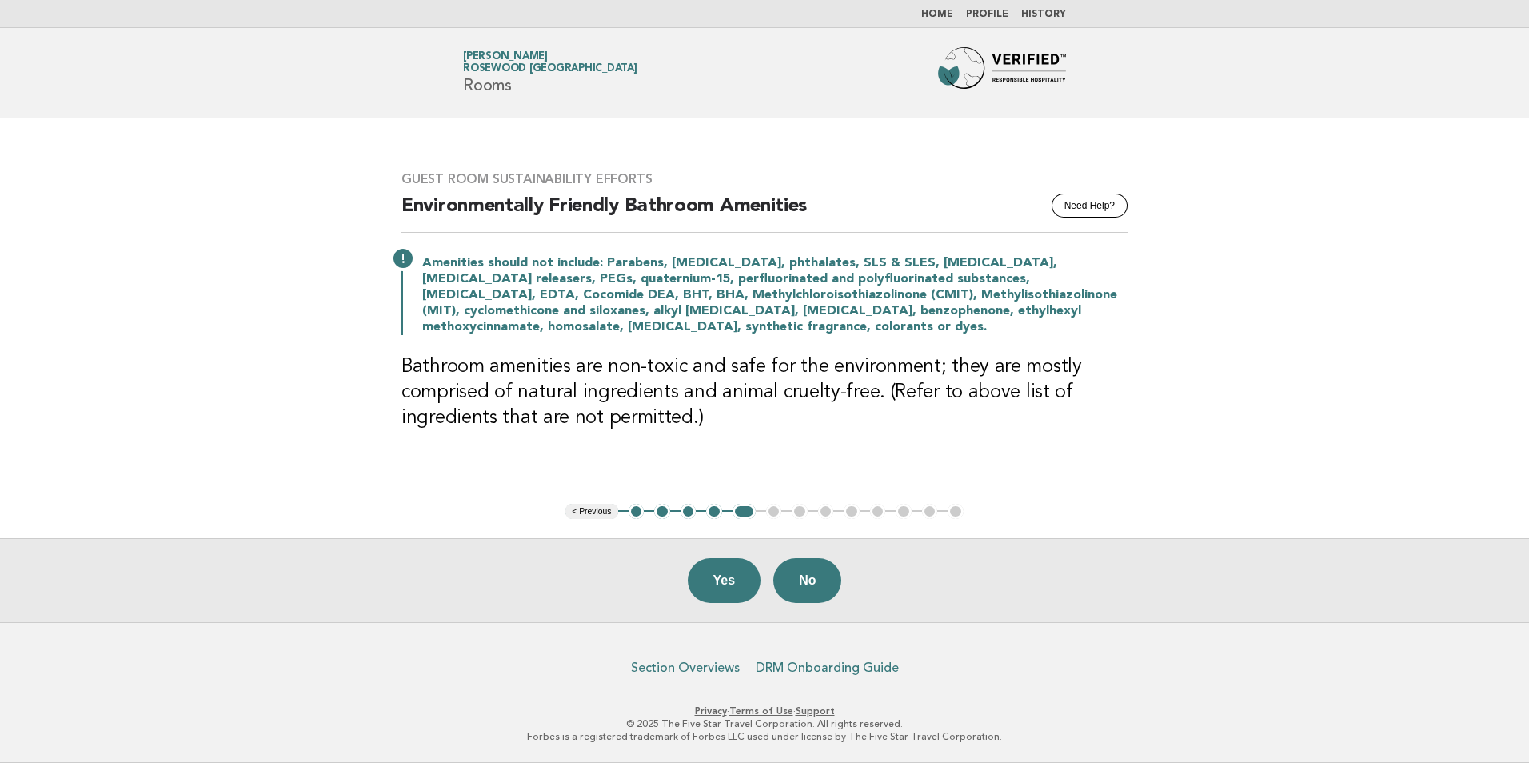
click at [1188, 353] on main "Guest Room Sustainability Efforts Need Help? Environmentally Friendly Bathroom …" at bounding box center [764, 370] width 1529 height 504
click at [717, 589] on button "Yes" at bounding box center [725, 580] width 74 height 45
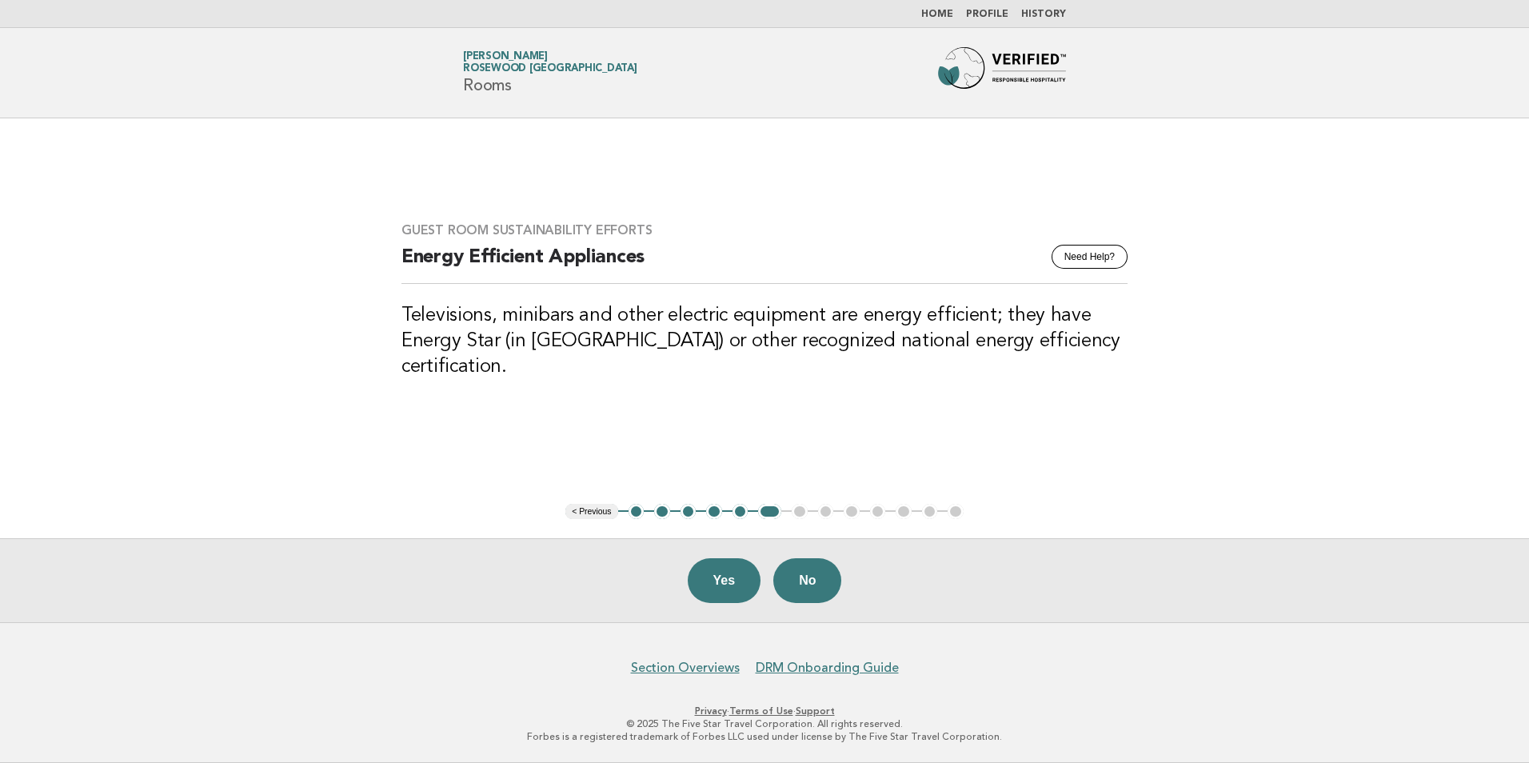
click at [574, 507] on button "< Previous" at bounding box center [592, 512] width 52 height 16
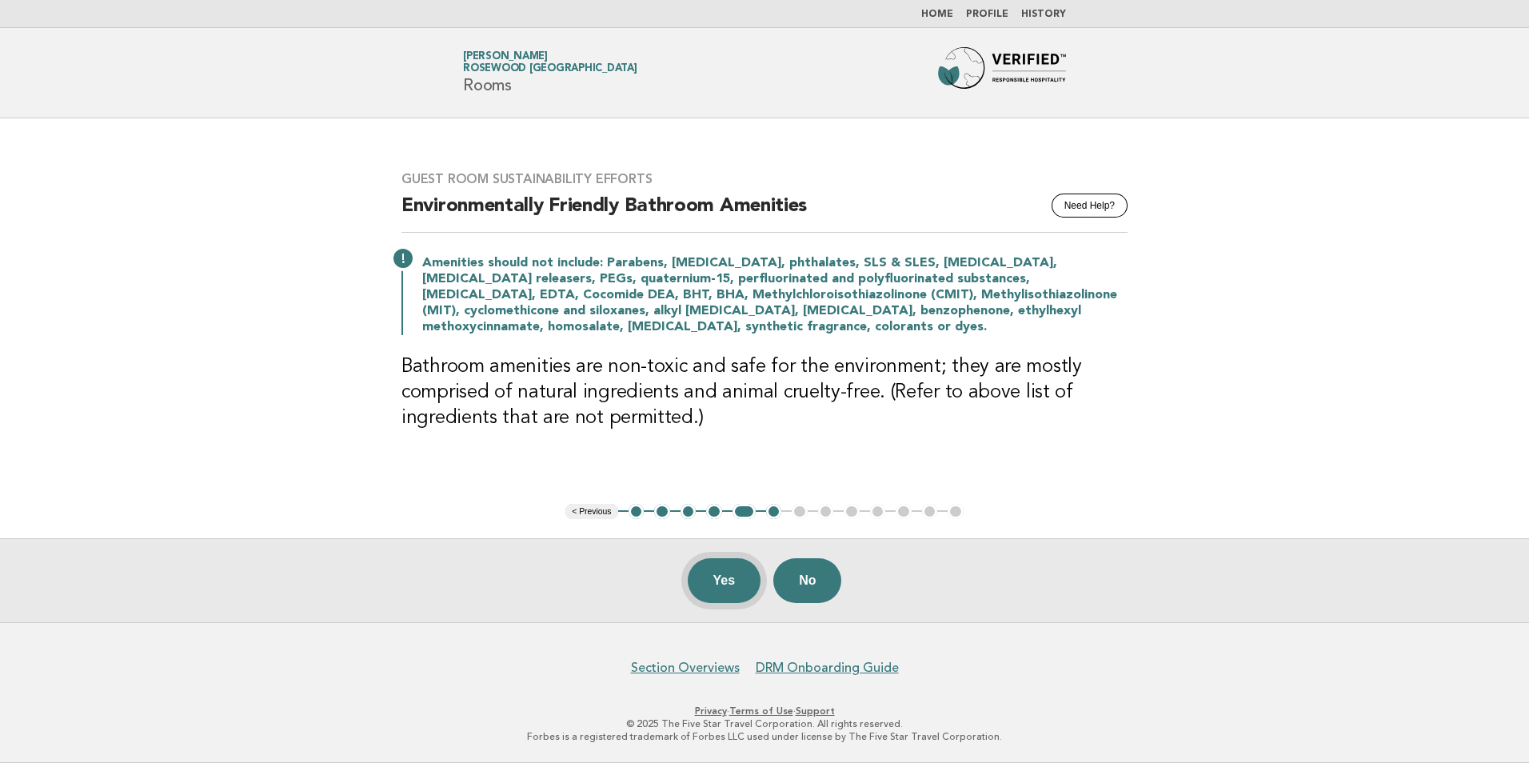
click at [742, 587] on button "Yes" at bounding box center [725, 580] width 74 height 45
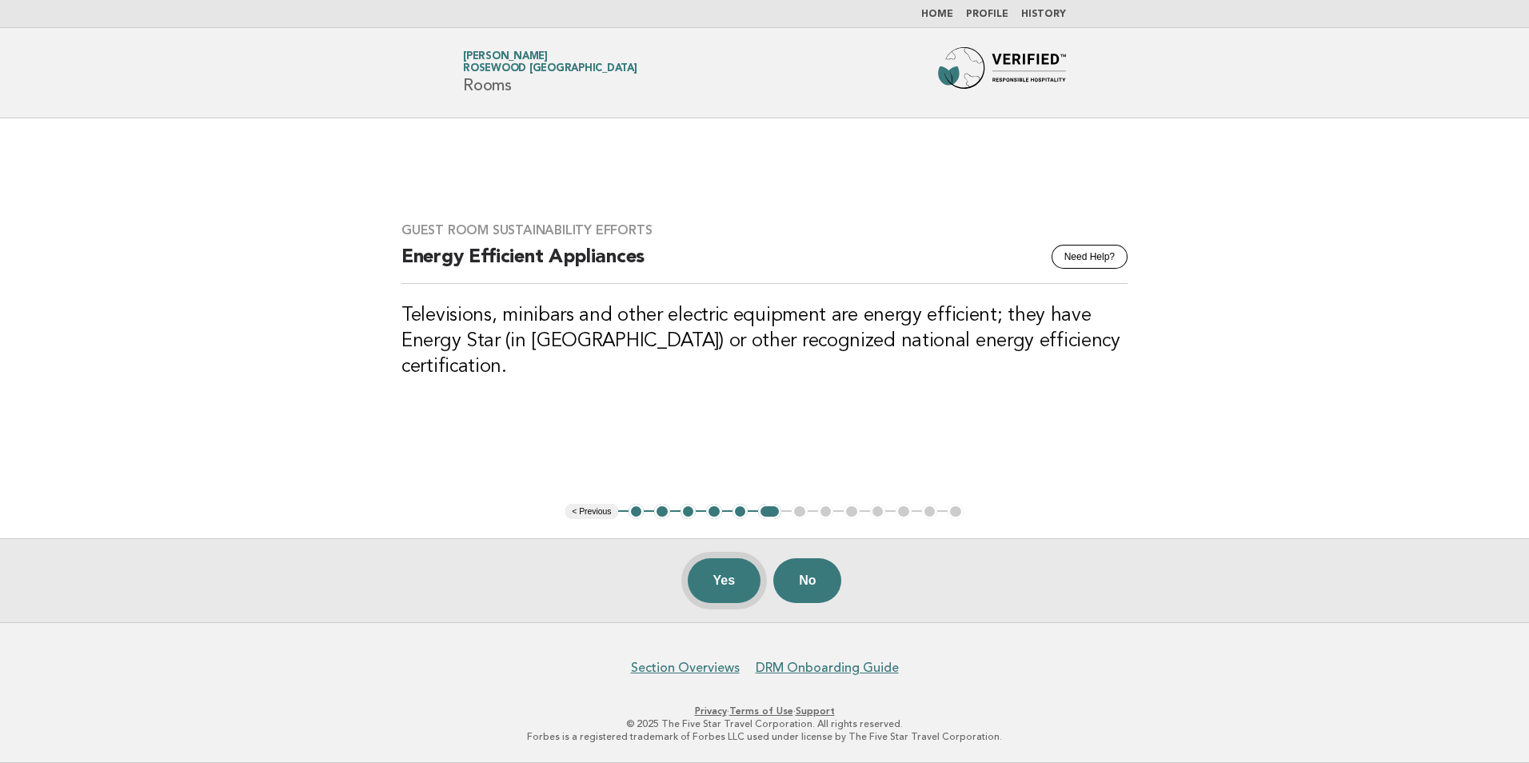
click at [726, 578] on button "Yes" at bounding box center [725, 580] width 74 height 45
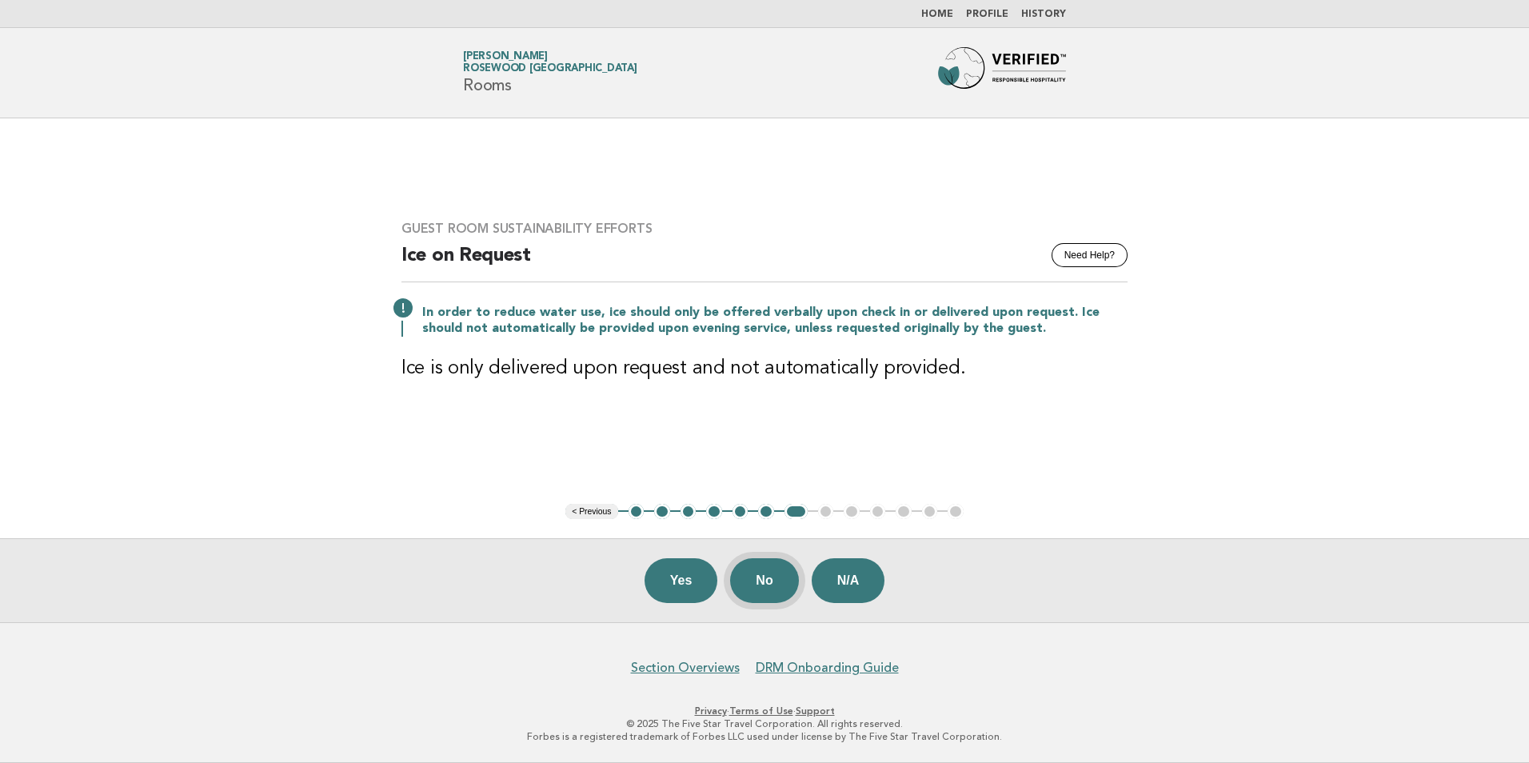
click at [782, 581] on button "No" at bounding box center [764, 580] width 68 height 45
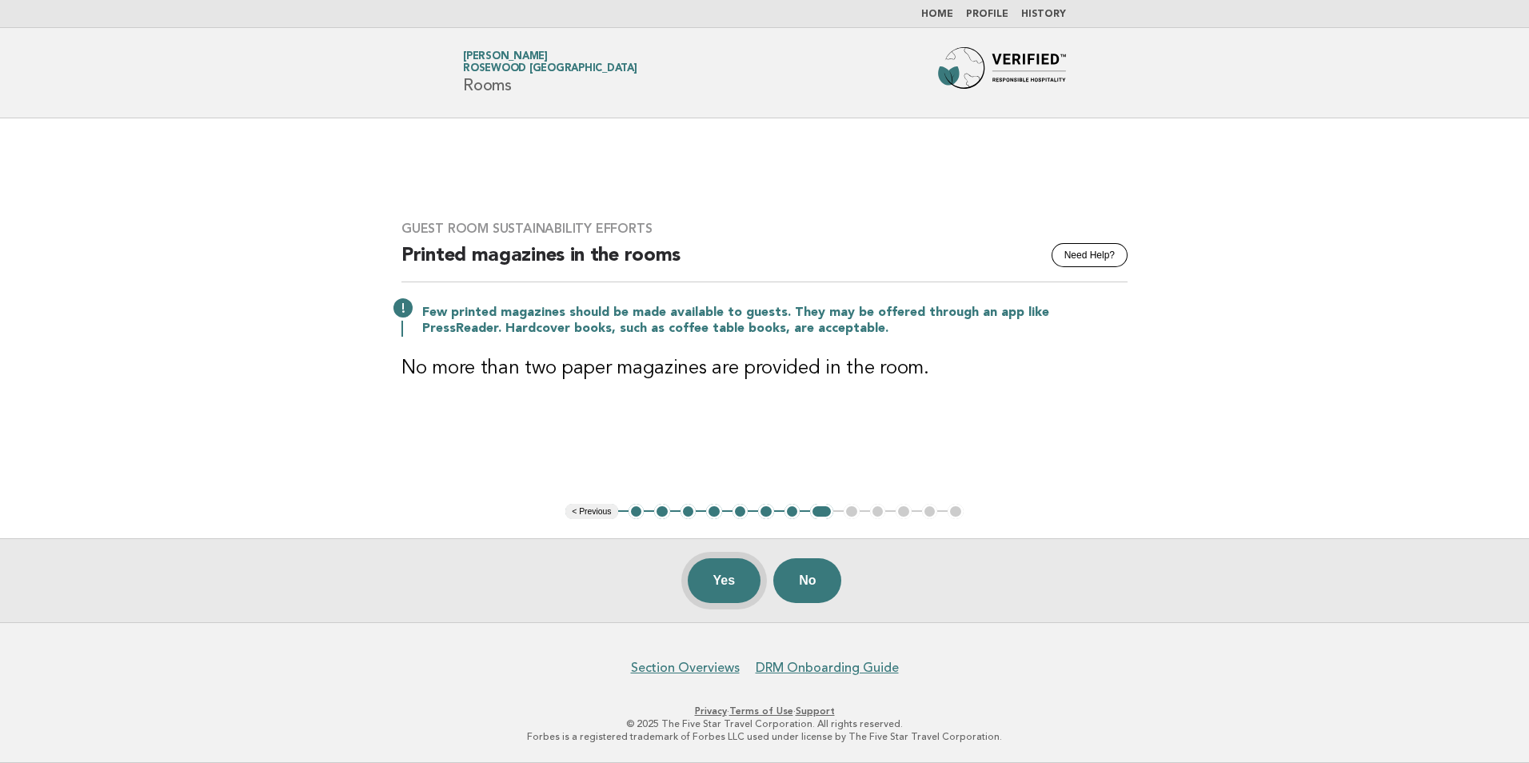
click at [711, 591] on button "Yes" at bounding box center [725, 580] width 74 height 45
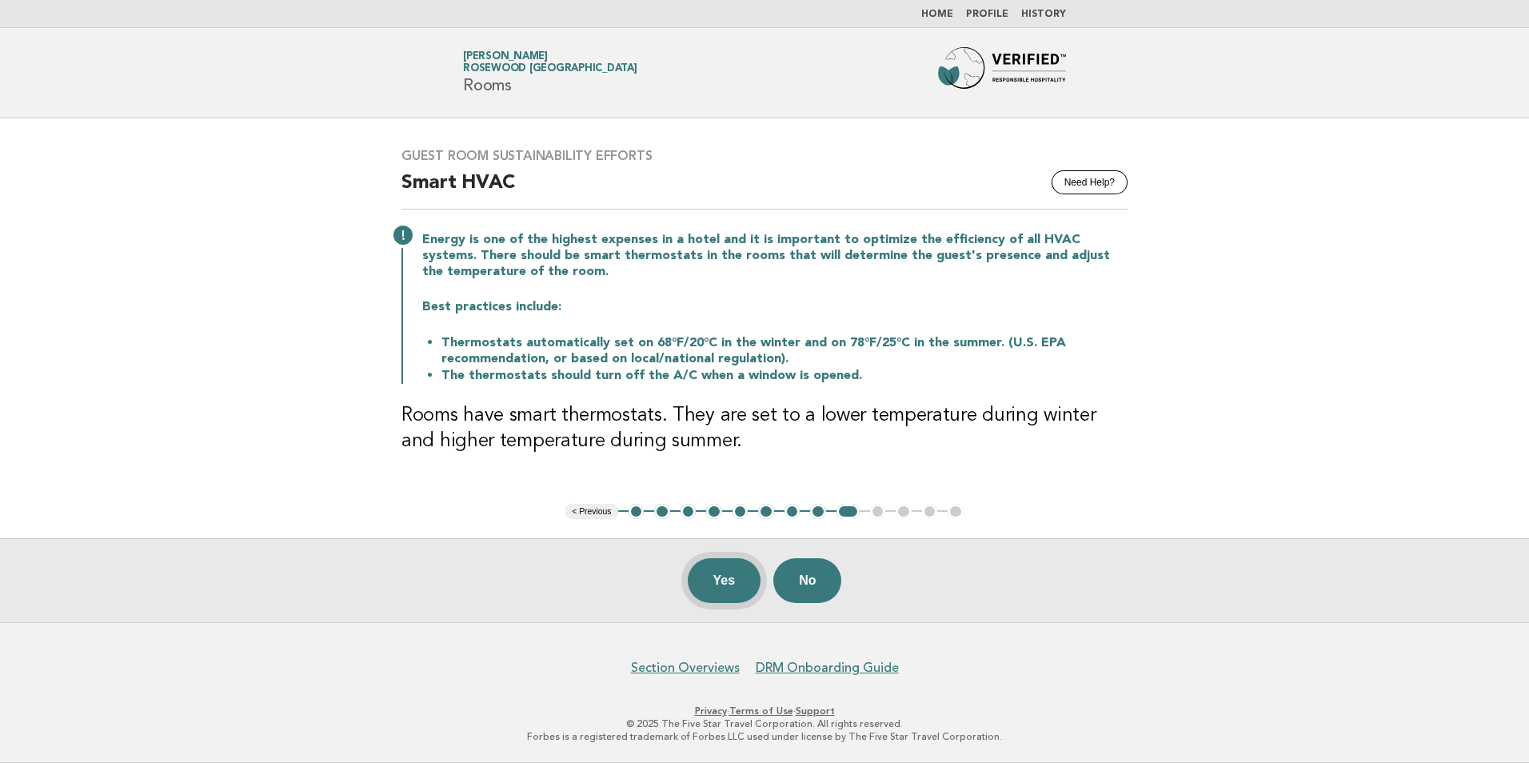
click at [716, 592] on button "Yes" at bounding box center [725, 580] width 74 height 45
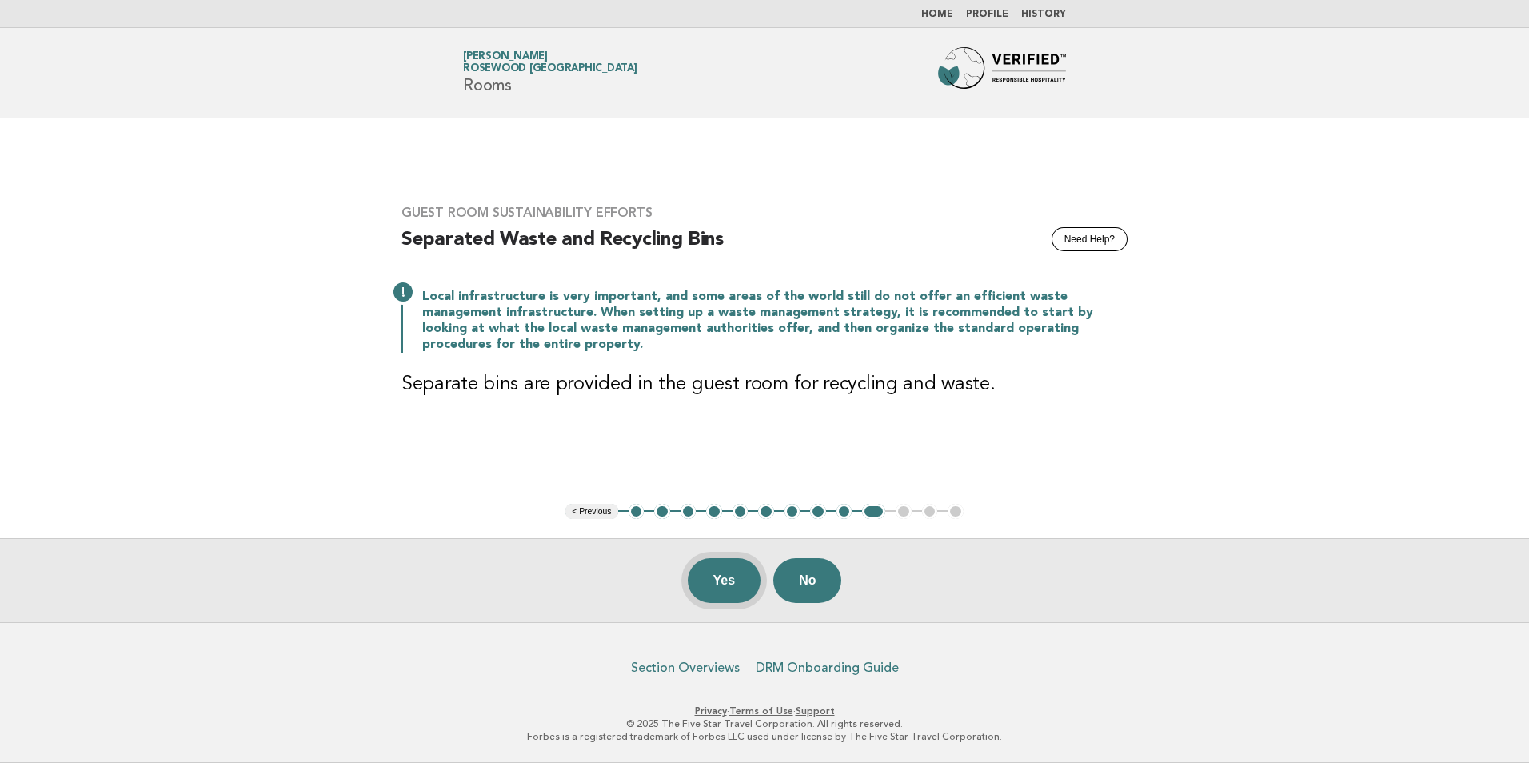
click at [745, 578] on button "Yes" at bounding box center [725, 580] width 74 height 45
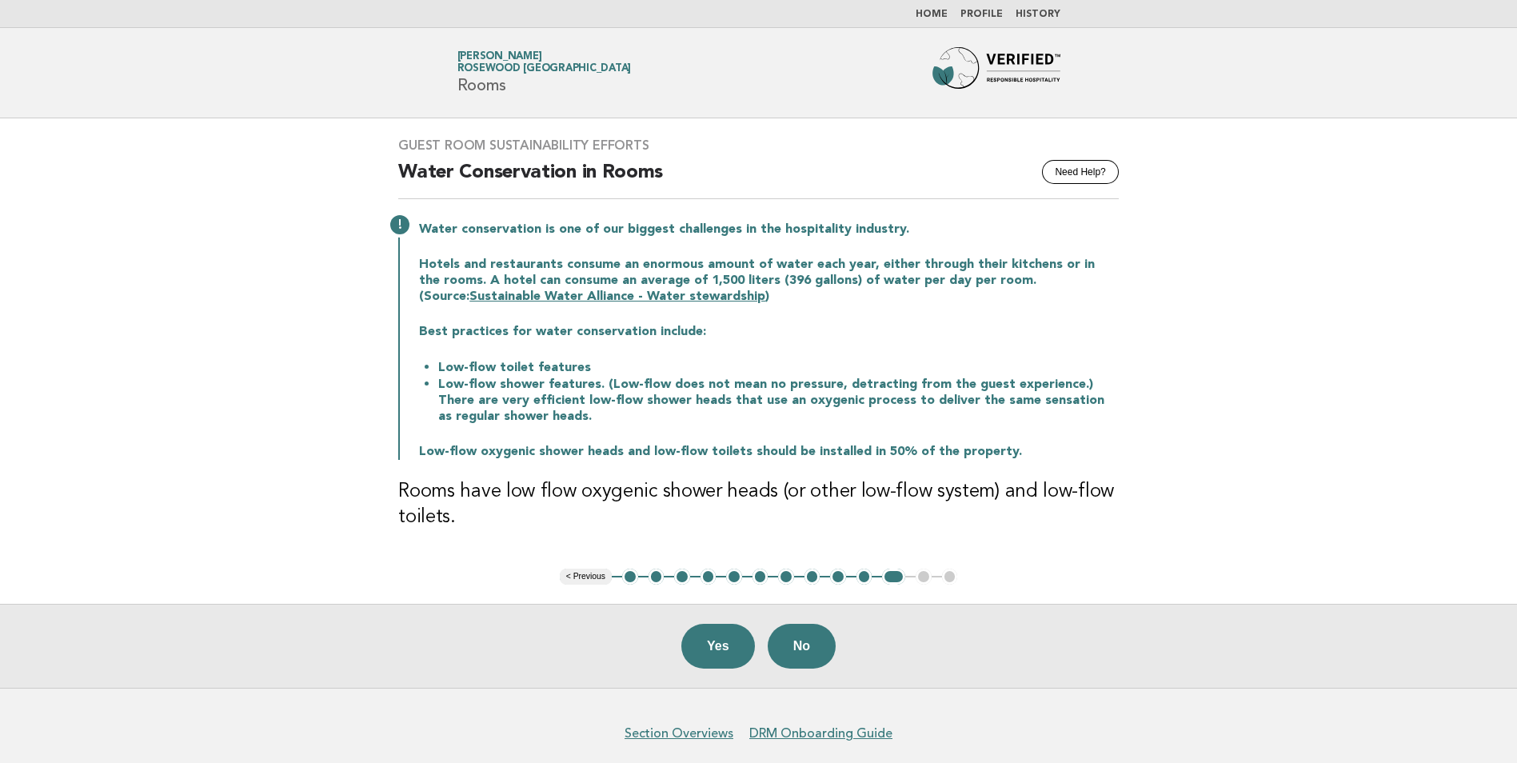
click at [589, 574] on button "< Previous" at bounding box center [586, 577] width 52 height 16
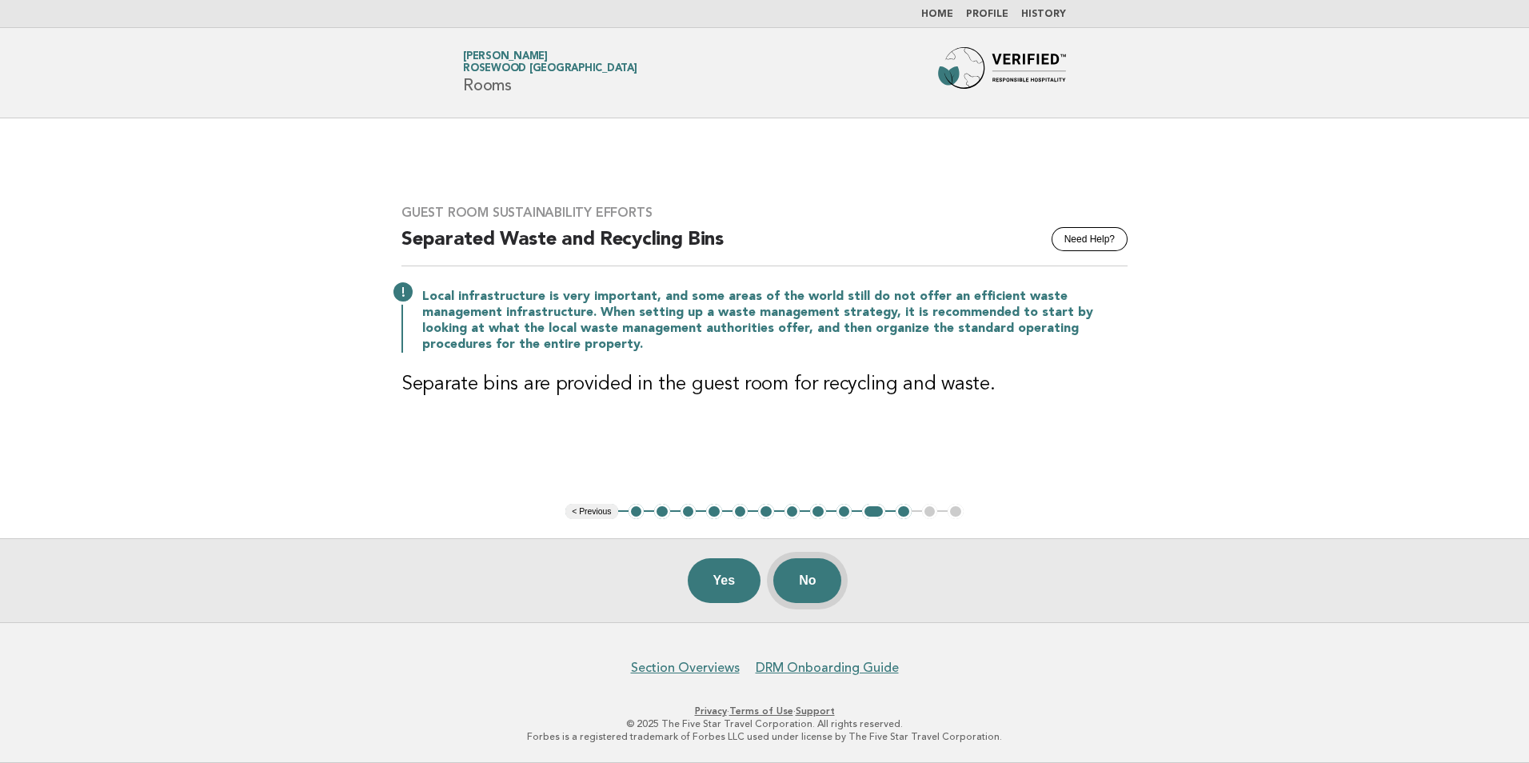
click at [825, 591] on button "No" at bounding box center [808, 580] width 68 height 45
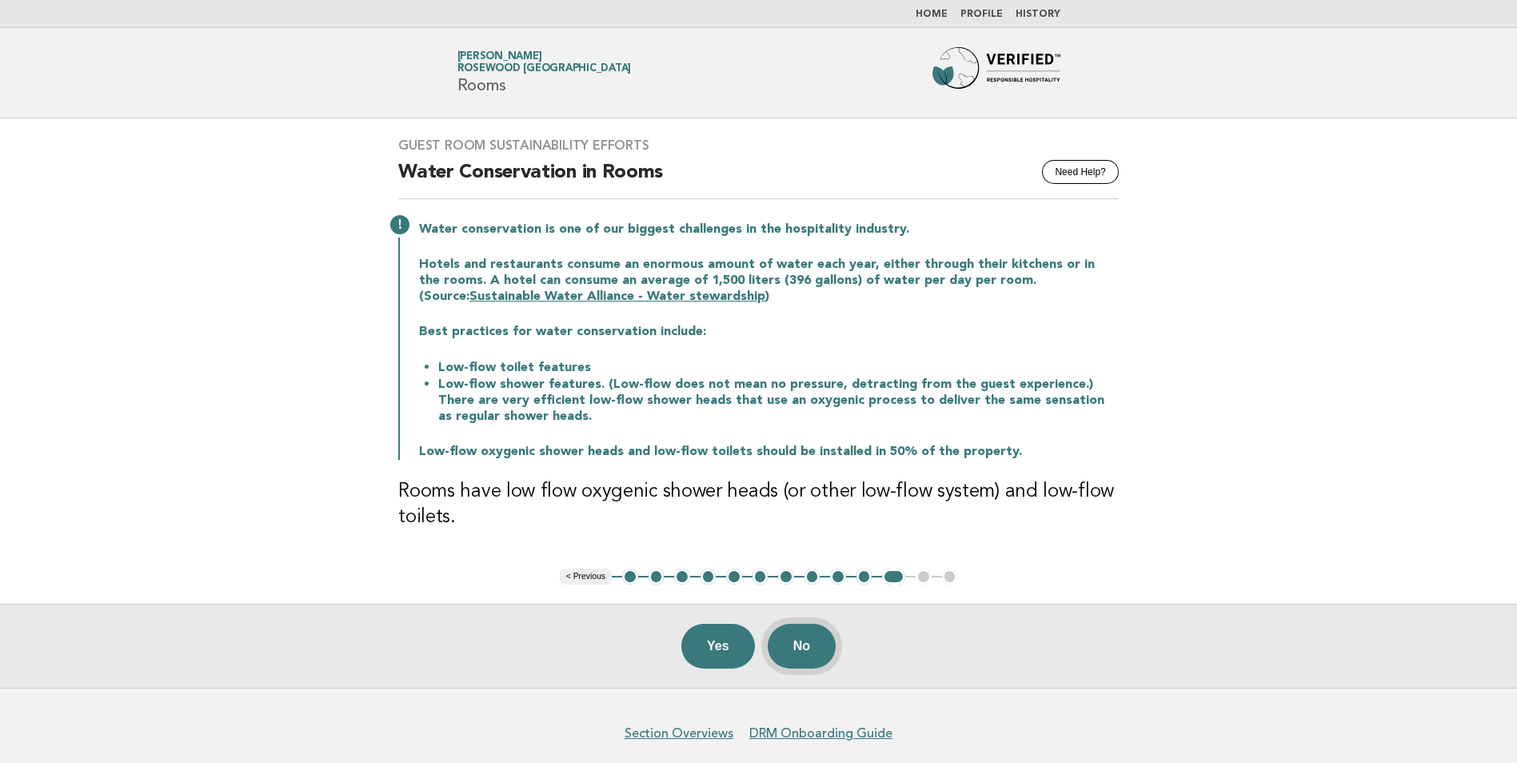
click at [783, 634] on button "No" at bounding box center [802, 646] width 68 height 45
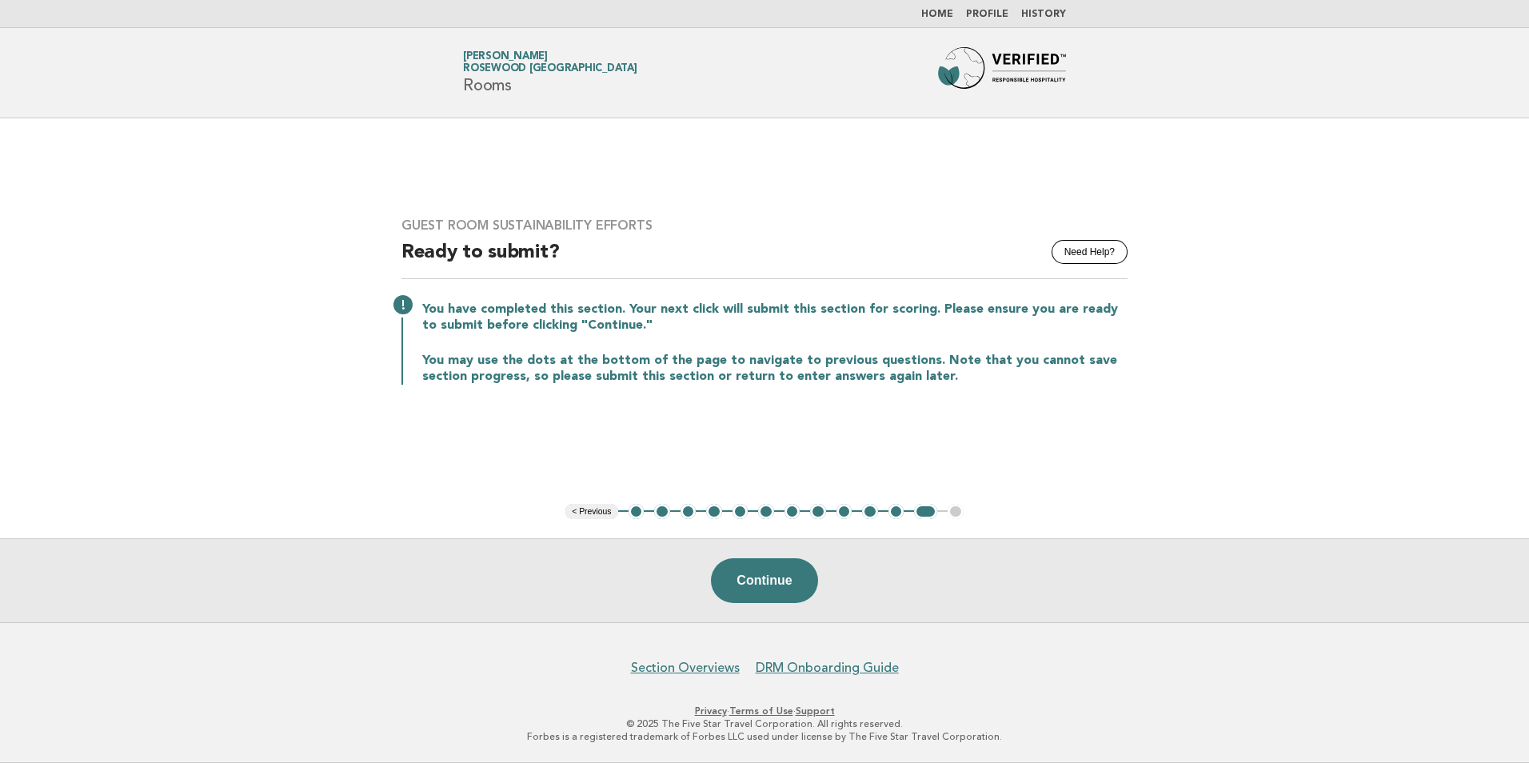
click at [946, 18] on link "Home" at bounding box center [938, 15] width 32 height 10
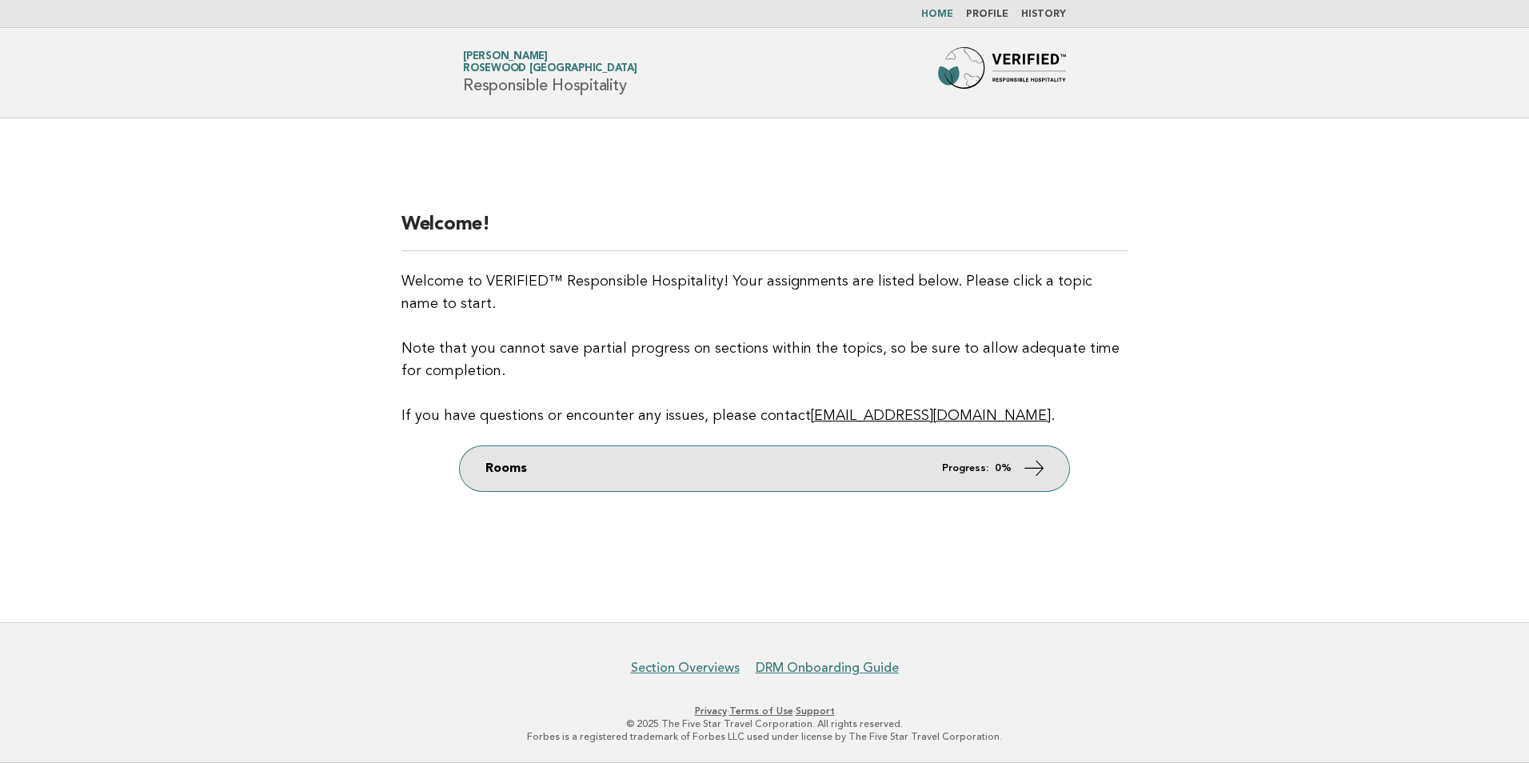
click at [822, 481] on link "Rooms Progress: 0%" at bounding box center [765, 468] width 610 height 45
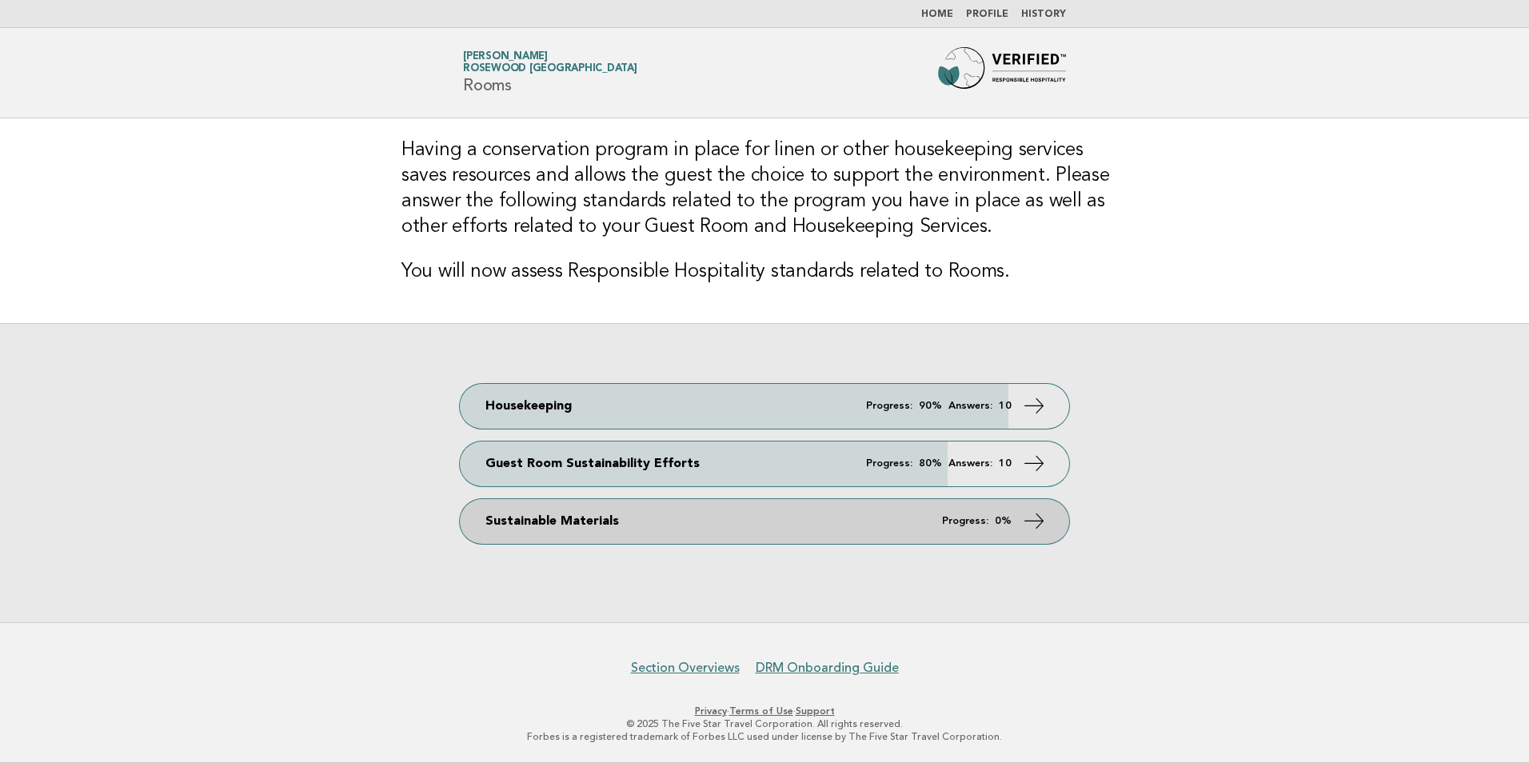
click at [1026, 512] on icon at bounding box center [1034, 520] width 23 height 23
click at [1028, 520] on icon at bounding box center [1034, 520] width 23 height 23
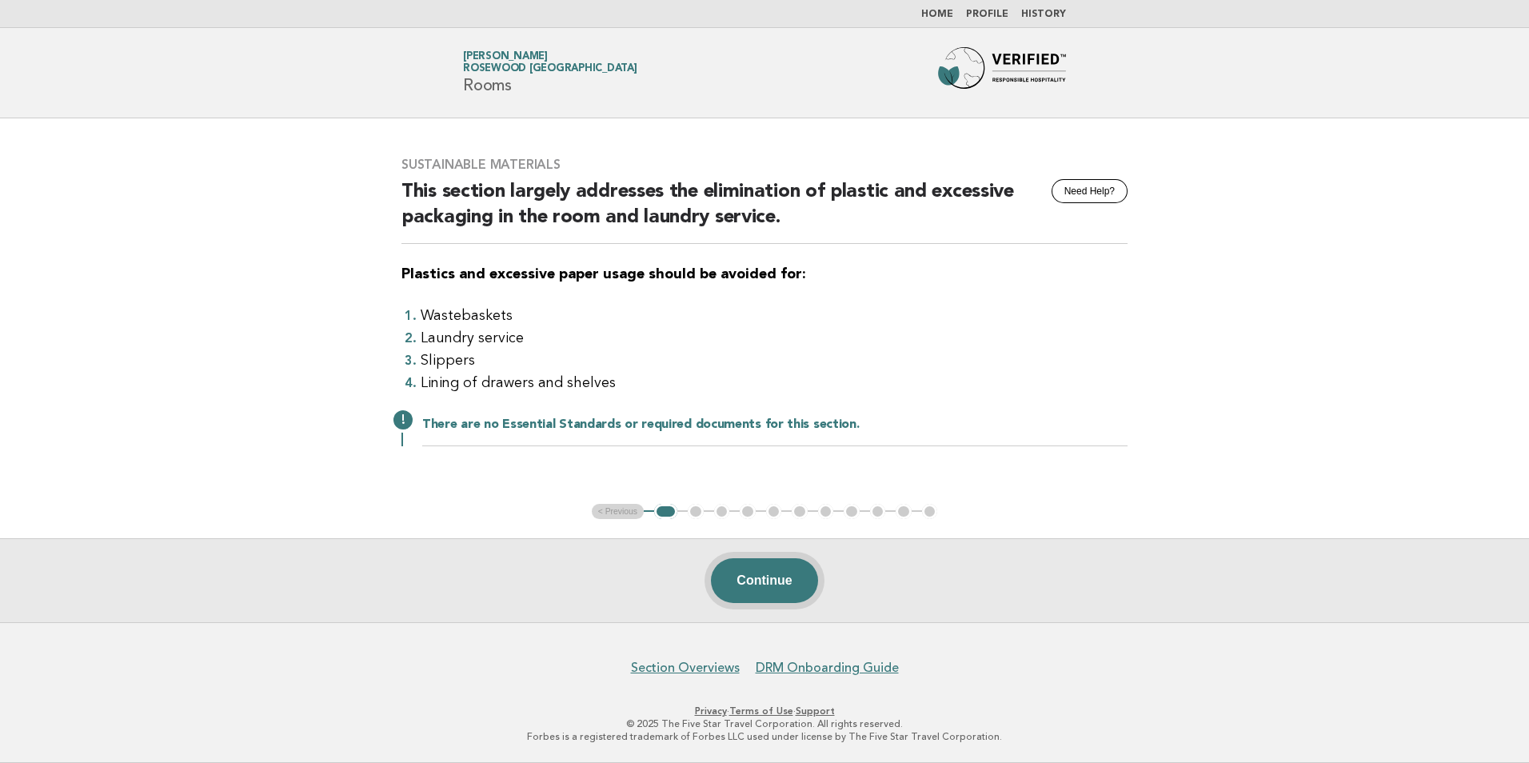
click at [765, 579] on button "Continue" at bounding box center [764, 580] width 106 height 45
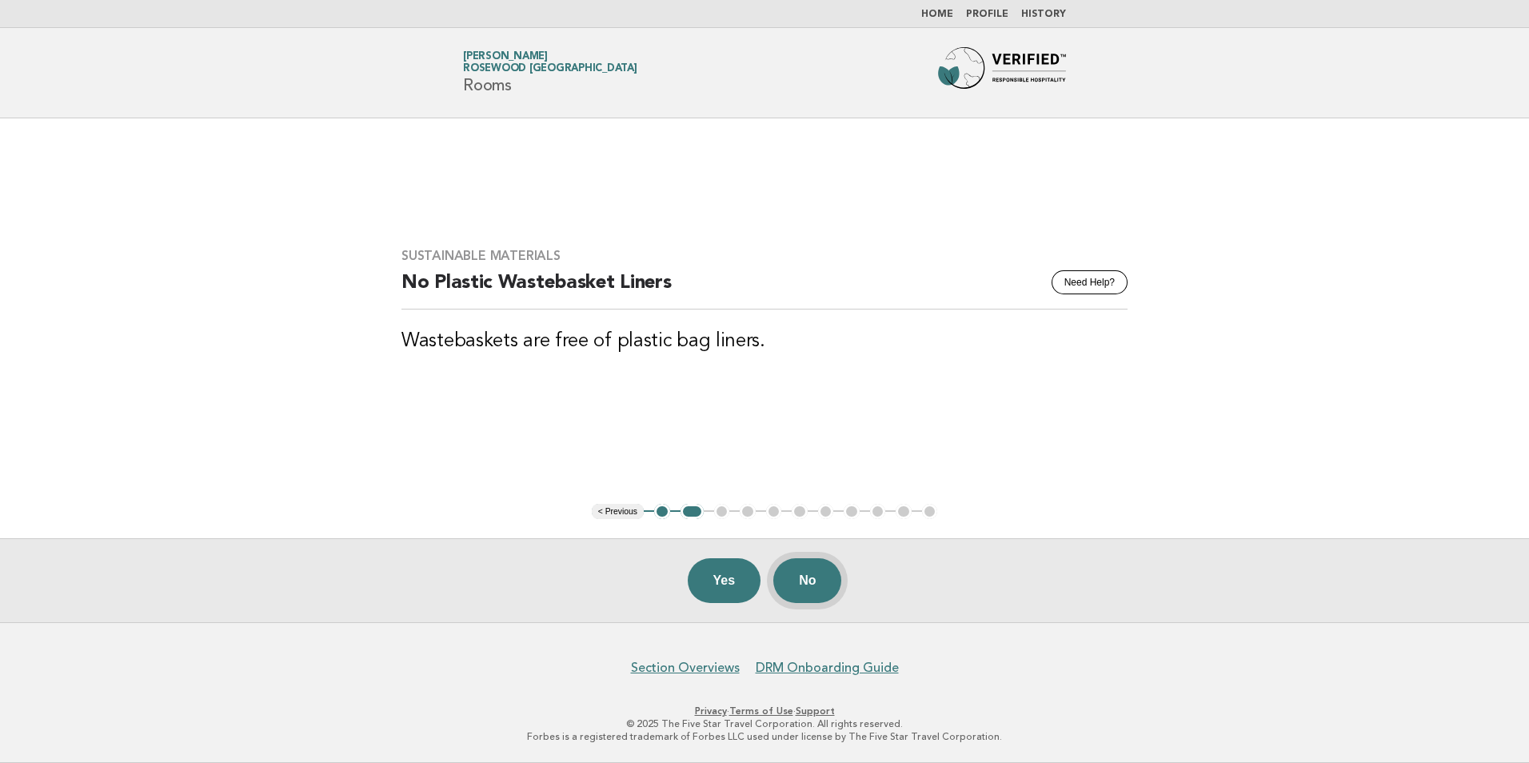
click at [827, 585] on button "No" at bounding box center [808, 580] width 68 height 45
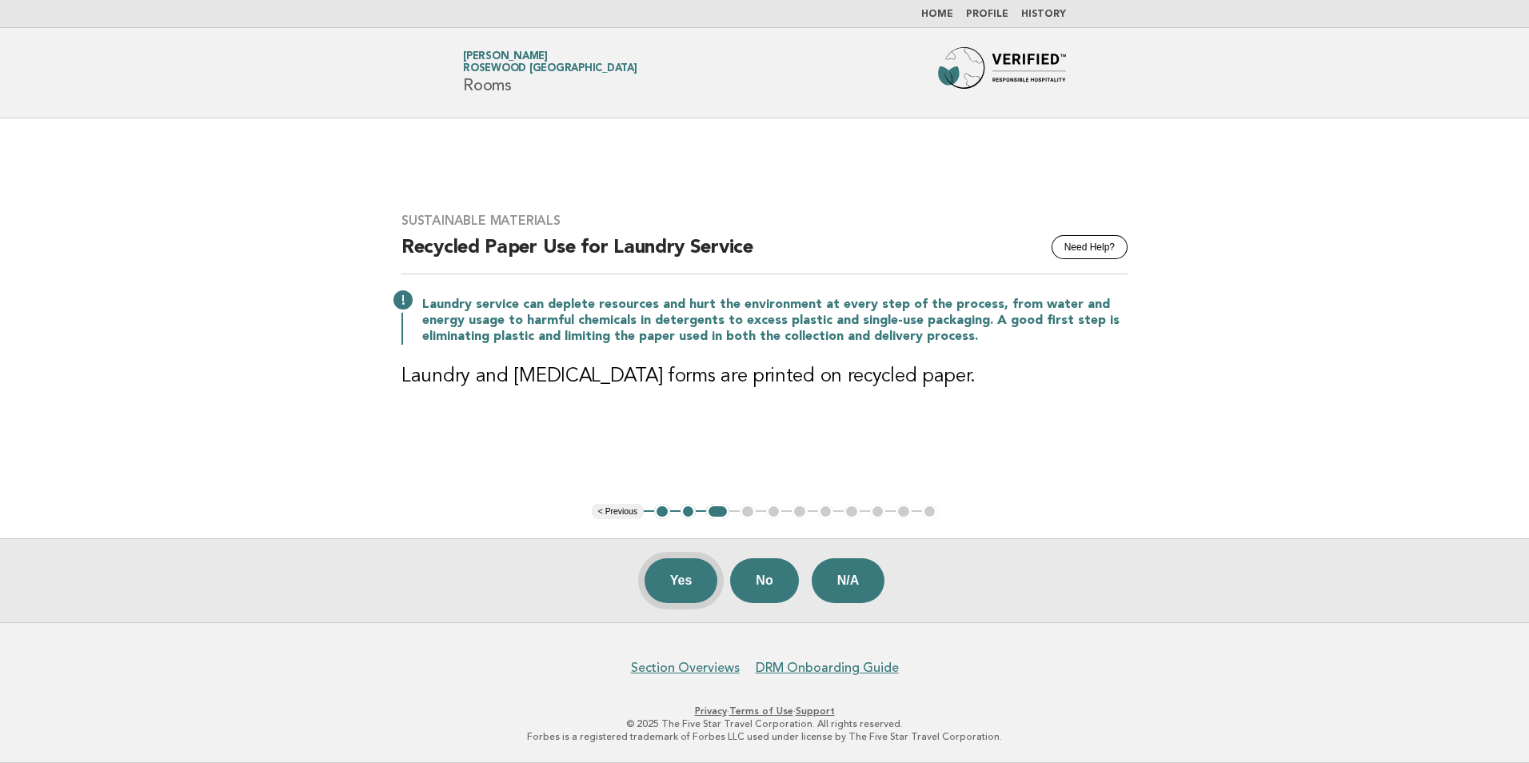
click at [700, 578] on button "Yes" at bounding box center [682, 580] width 74 height 45
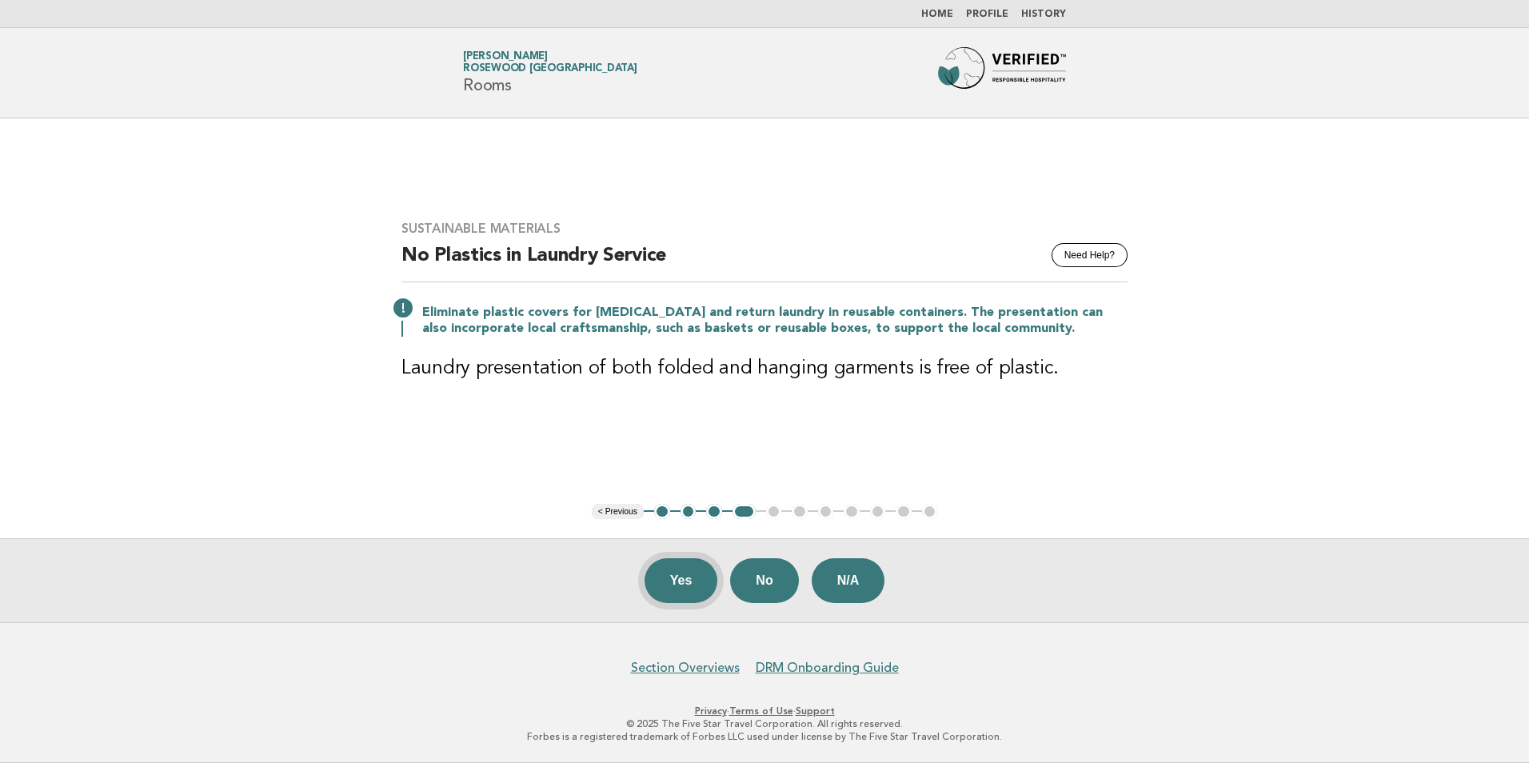
click at [692, 588] on button "Yes" at bounding box center [682, 580] width 74 height 45
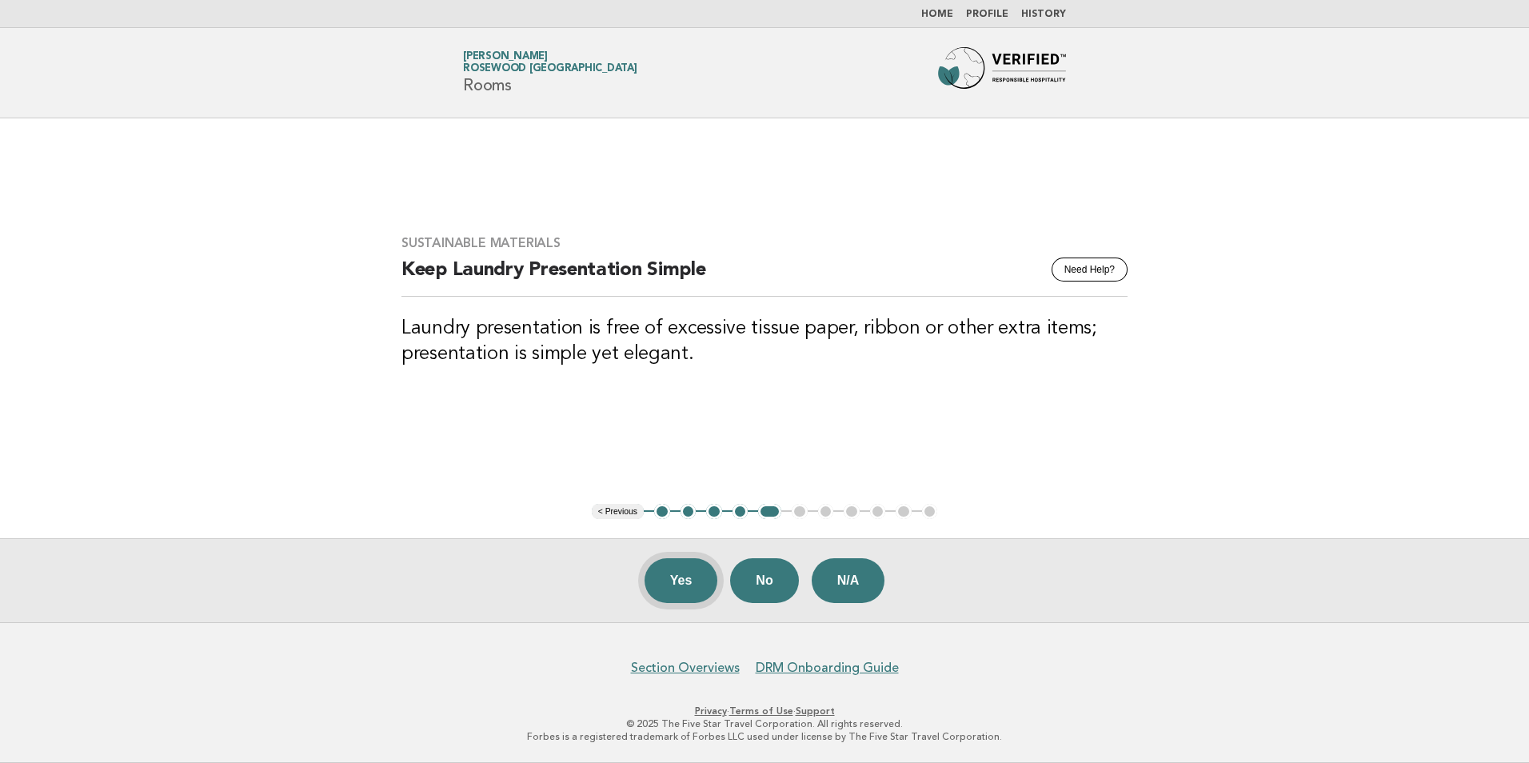
click at [667, 578] on button "Yes" at bounding box center [682, 580] width 74 height 45
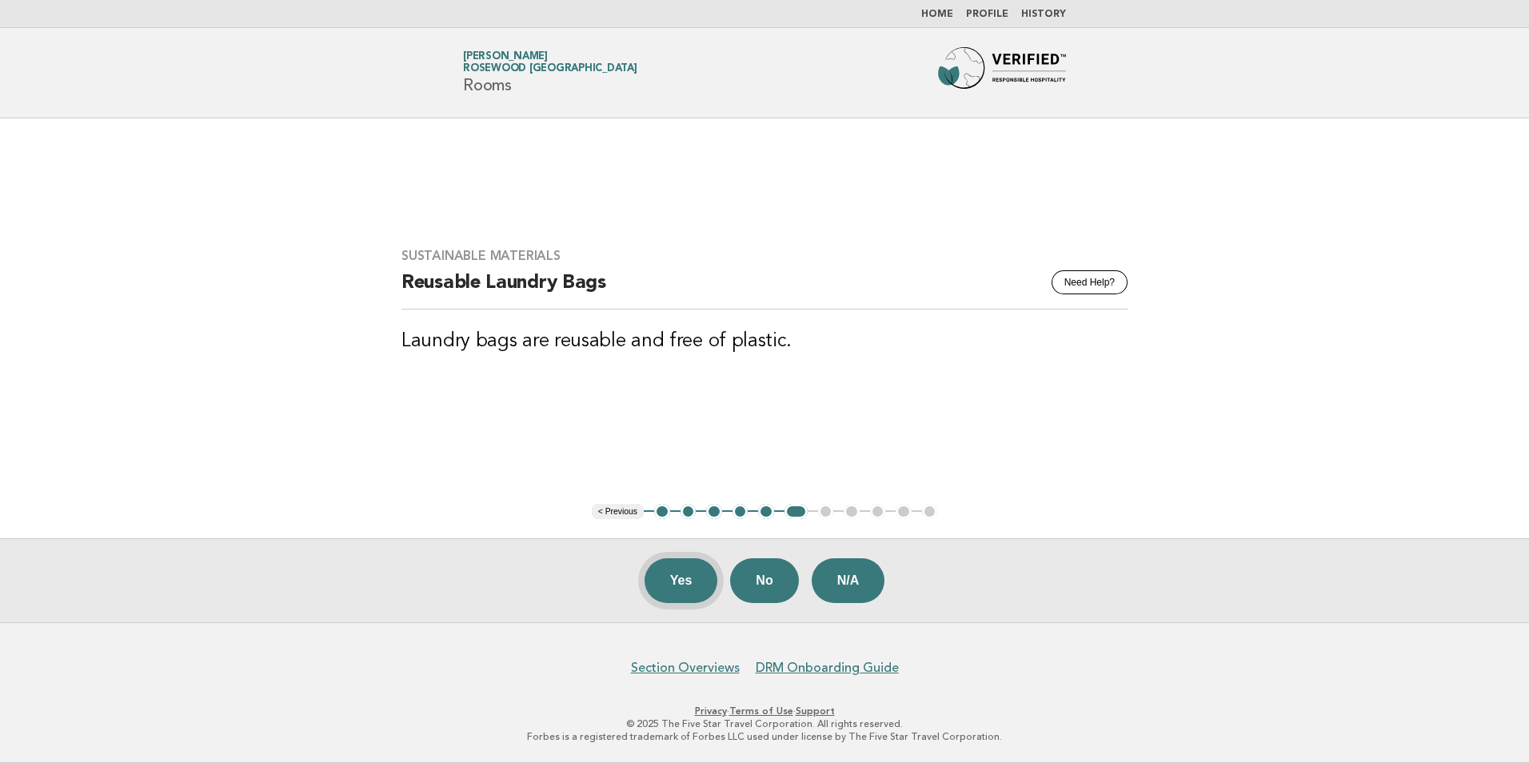
click at [690, 574] on button "Yes" at bounding box center [682, 580] width 74 height 45
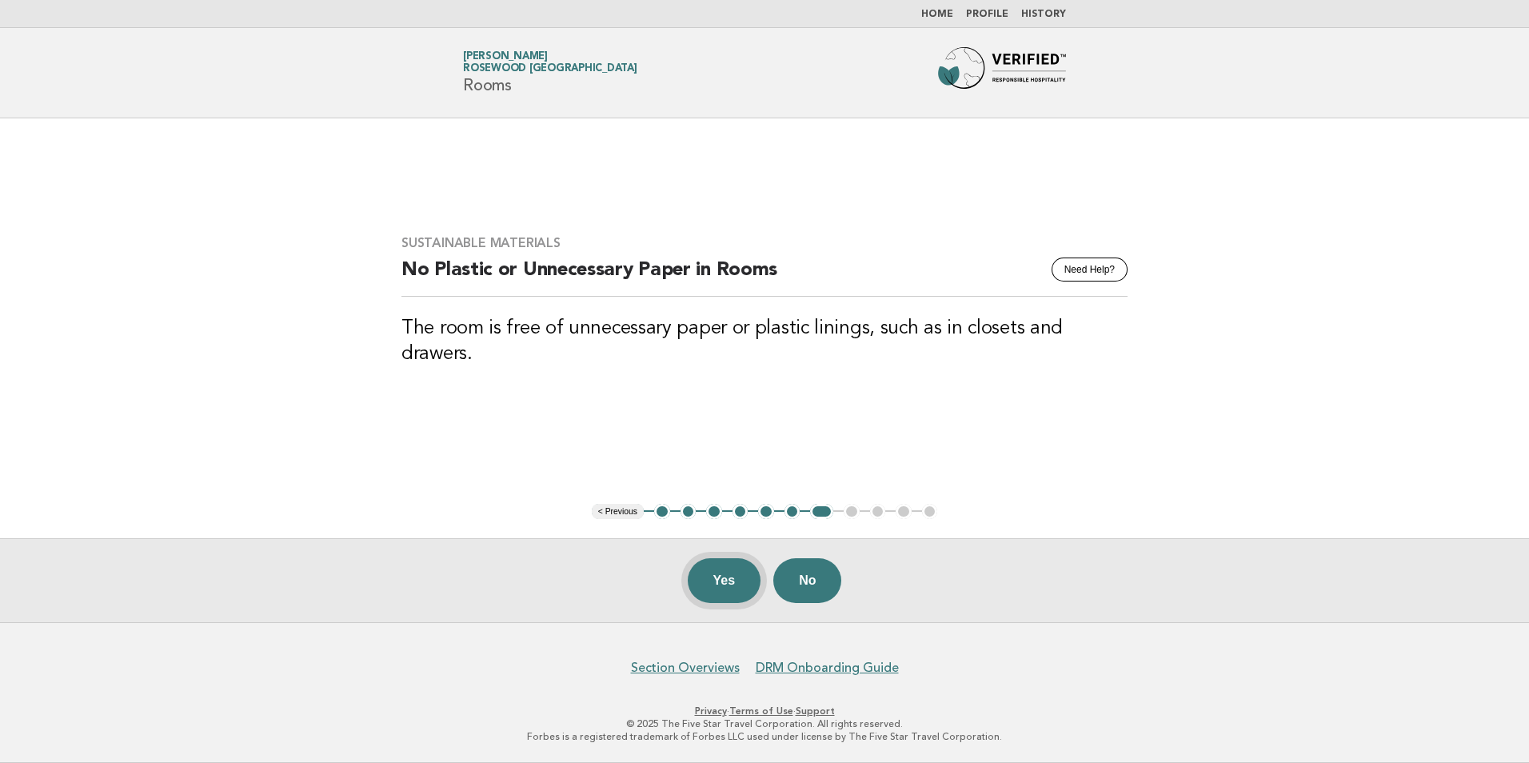
click at [721, 576] on button "Yes" at bounding box center [725, 580] width 74 height 45
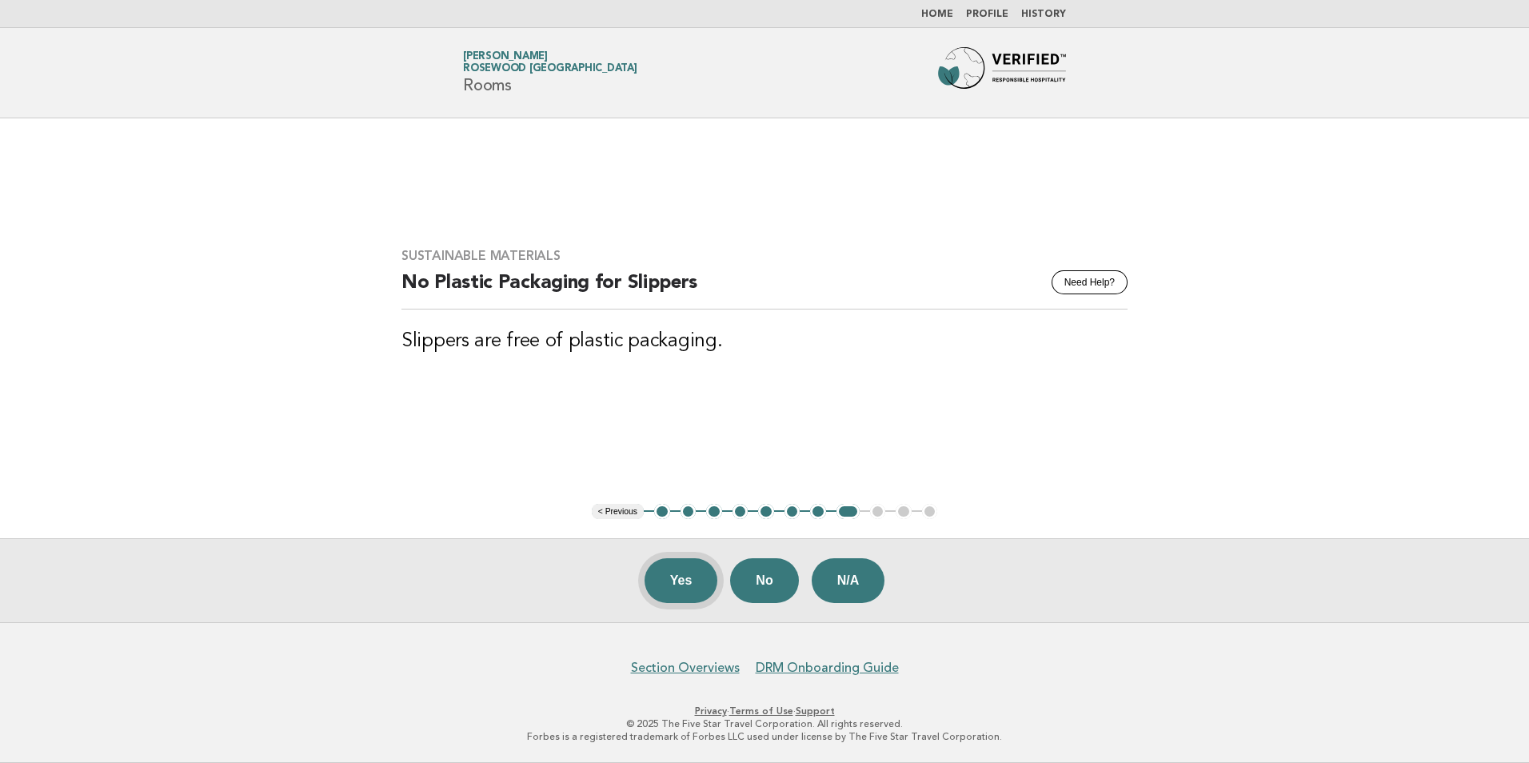
click at [694, 581] on button "Yes" at bounding box center [682, 580] width 74 height 45
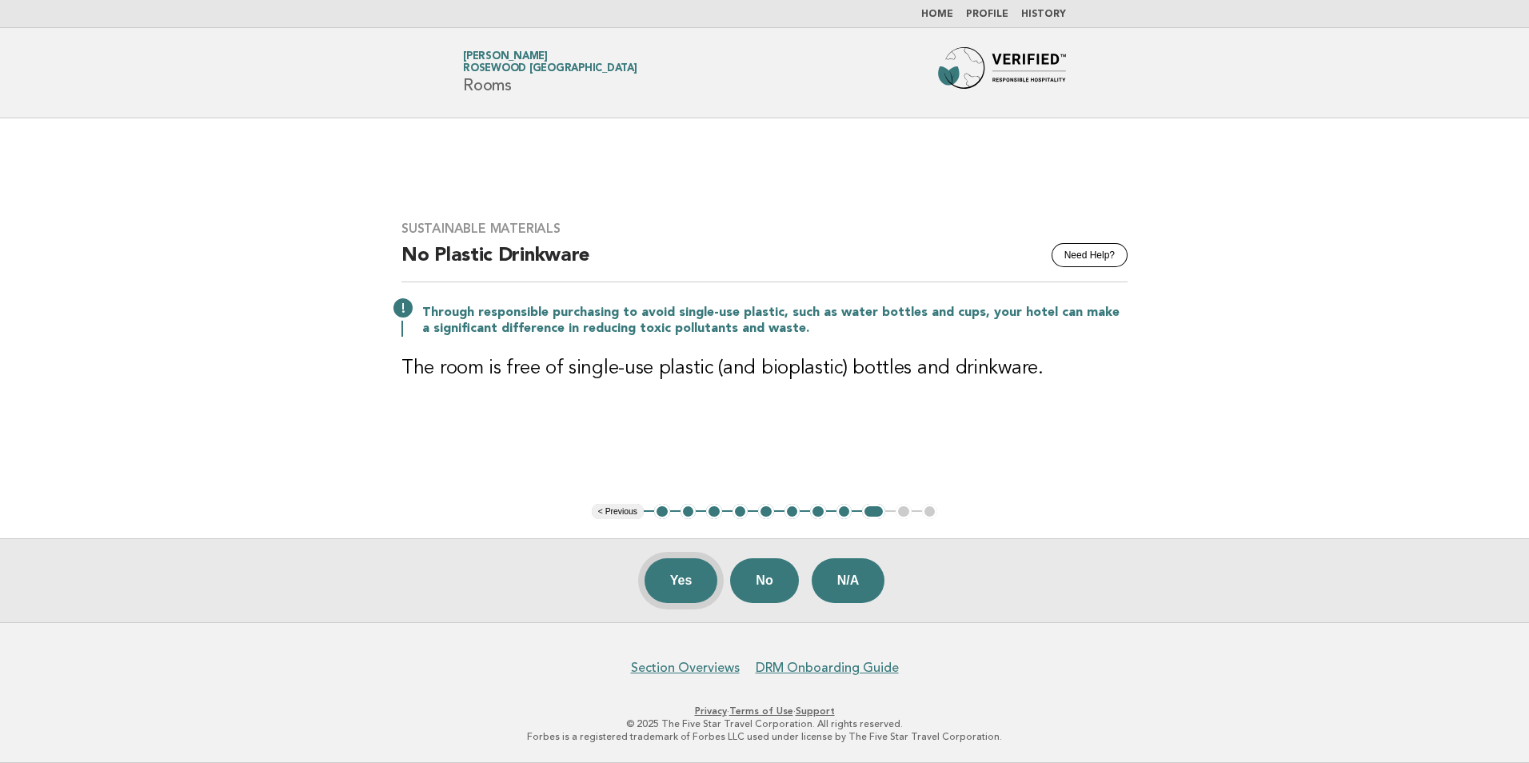
click at [701, 578] on button "Yes" at bounding box center [682, 580] width 74 height 45
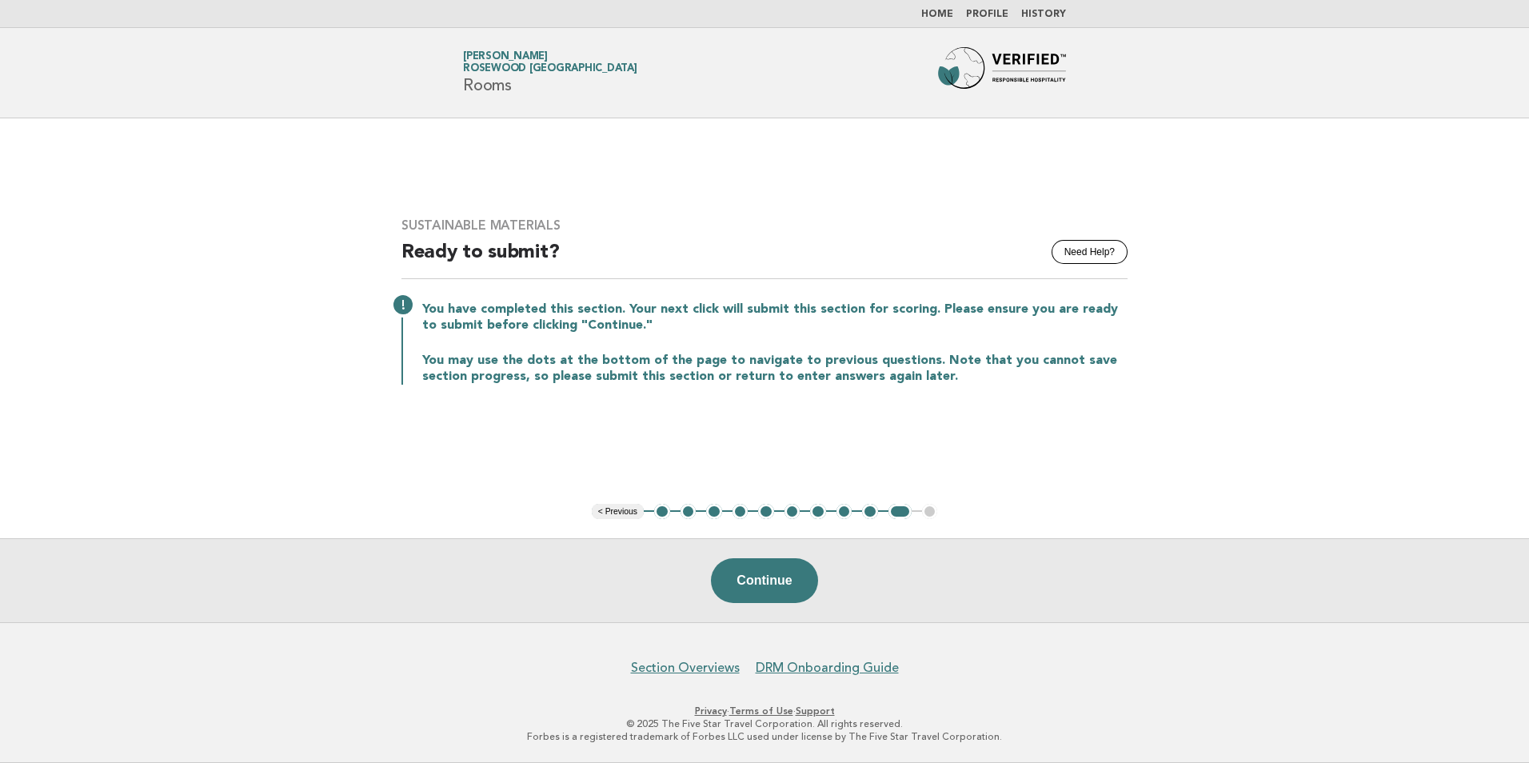
click at [946, 14] on link "Home" at bounding box center [938, 15] width 32 height 10
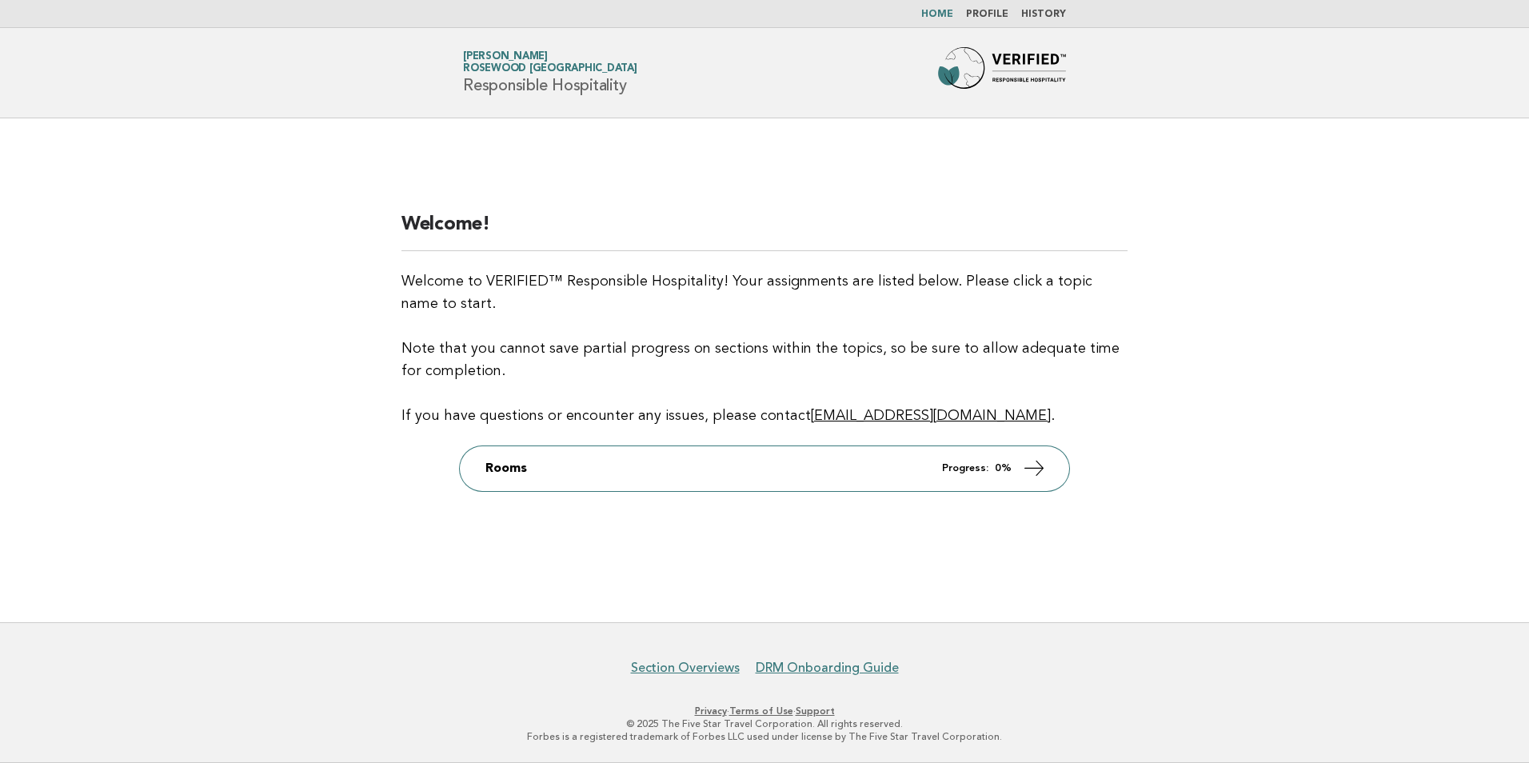
click at [935, 11] on link "Home" at bounding box center [938, 15] width 32 height 10
click at [942, 15] on link "Home" at bounding box center [938, 15] width 32 height 10
